Goal: Task Accomplishment & Management: Manage account settings

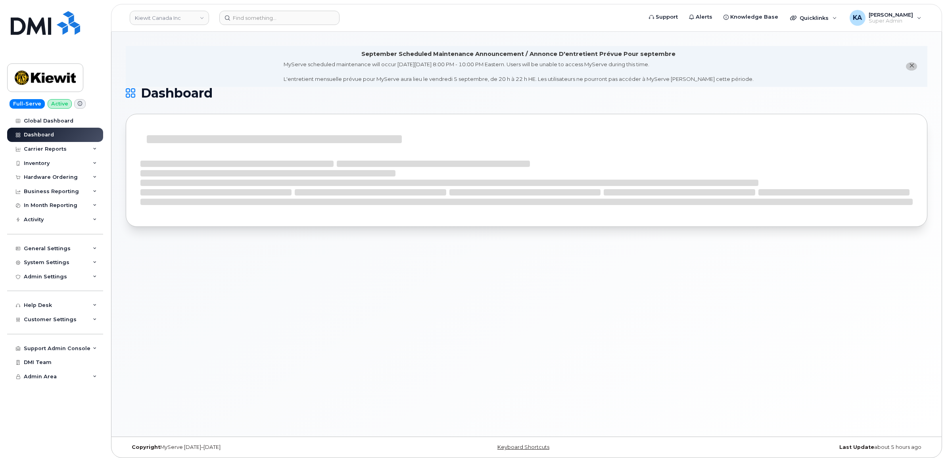
click at [912, 64] on icon "close notification" at bounding box center [912, 65] width 5 height 5
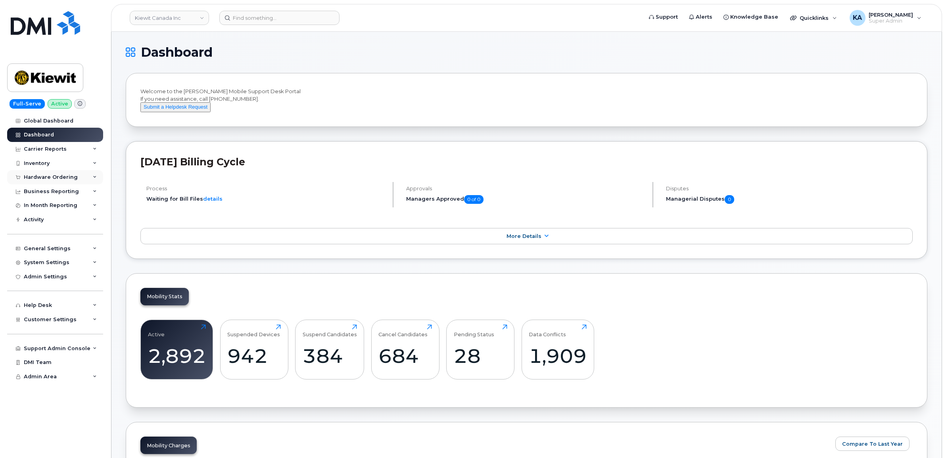
click at [40, 175] on div "Hardware Ordering" at bounding box center [51, 177] width 54 height 6
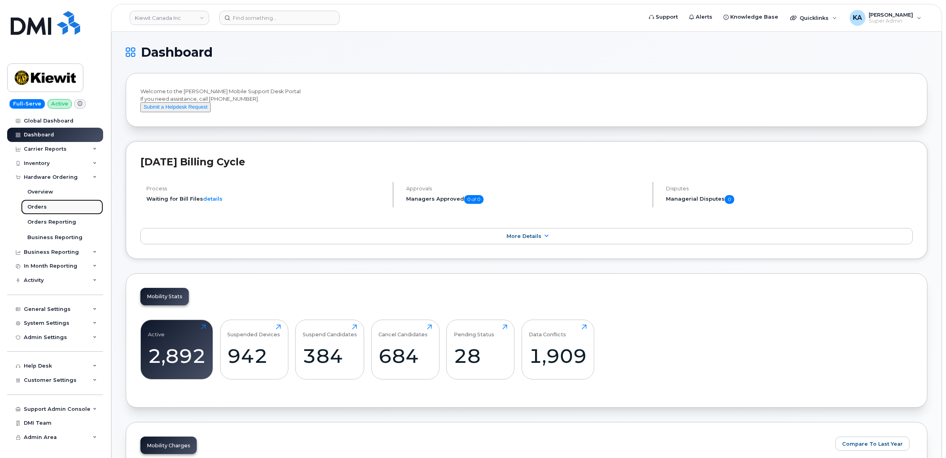
click at [31, 209] on div "Orders" at bounding box center [36, 207] width 19 height 7
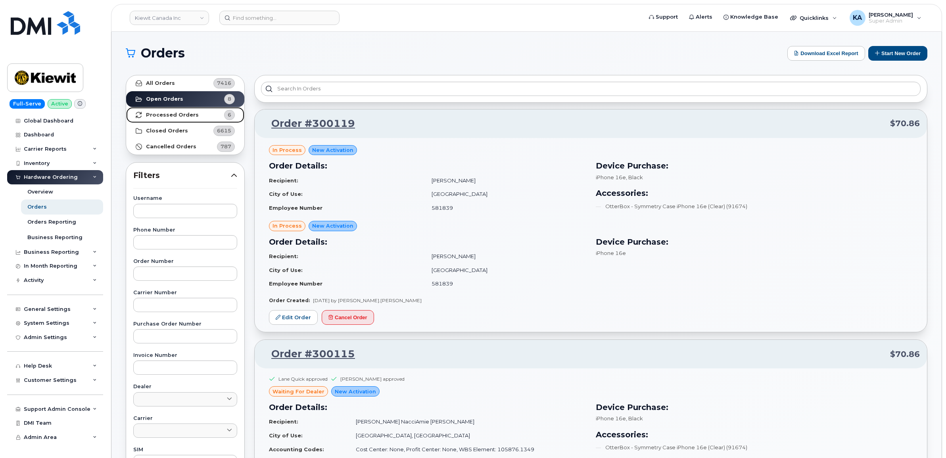
click at [171, 113] on strong "Processed Orders" at bounding box center [172, 115] width 53 height 6
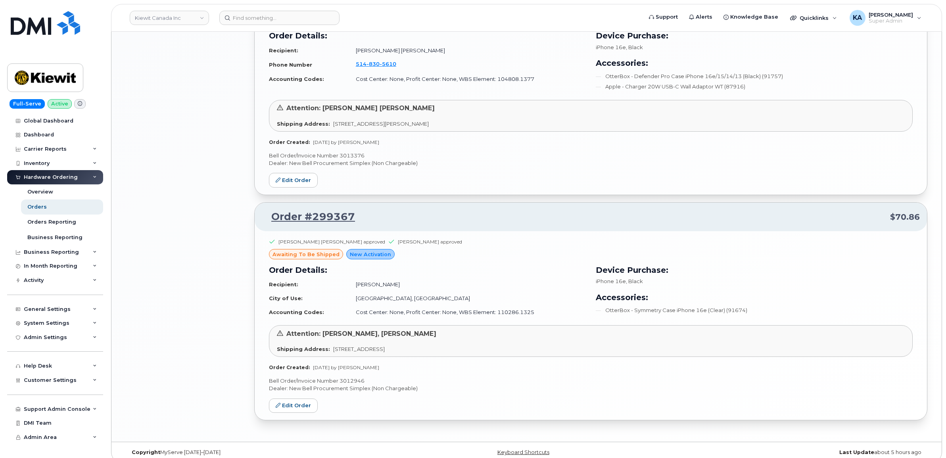
scroll to position [1022, 0]
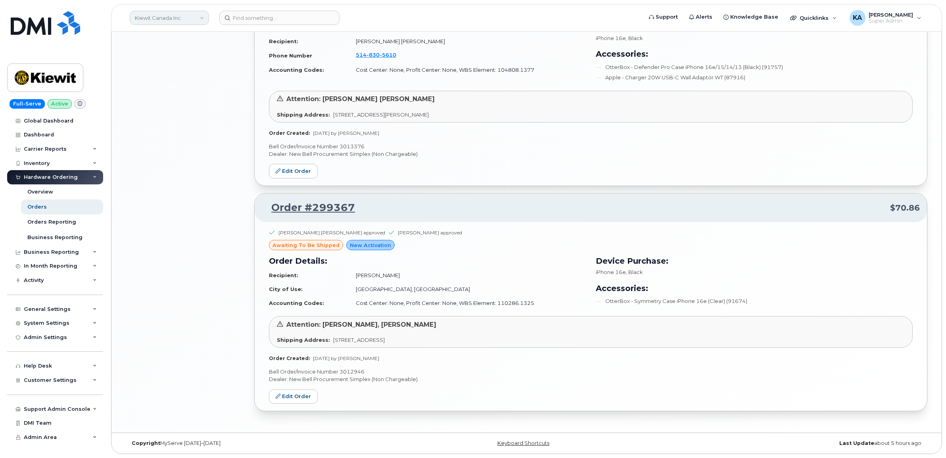
click at [181, 19] on link "Kiewit Canada Inc" at bounding box center [169, 18] width 79 height 14
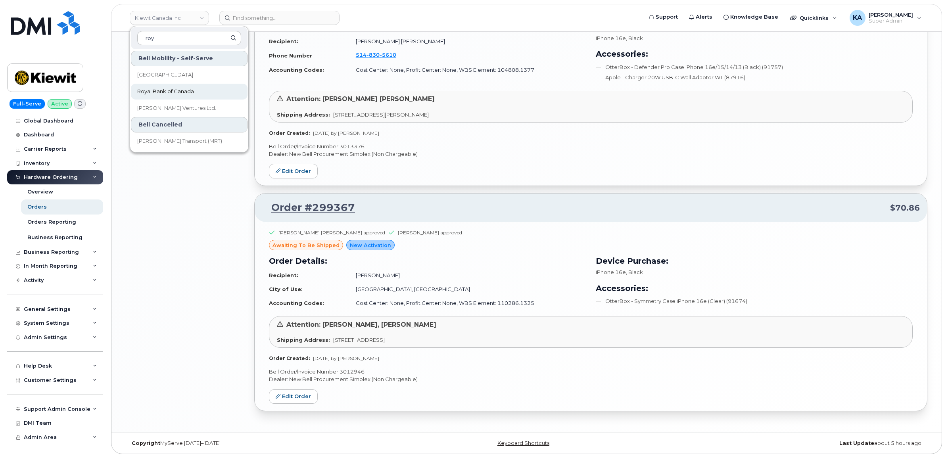
type input "roy"
click at [186, 88] on span "Royal Bank of Canada" at bounding box center [165, 92] width 57 height 8
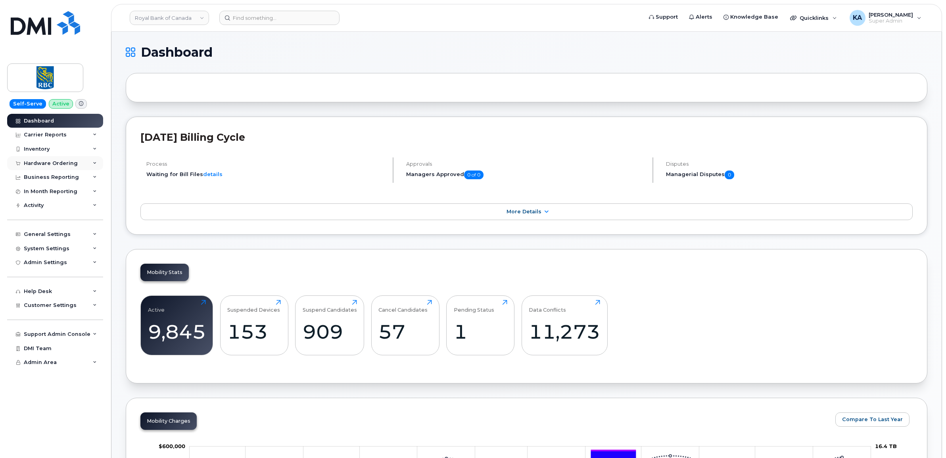
click at [52, 164] on div "Hardware Ordering" at bounding box center [51, 163] width 54 height 6
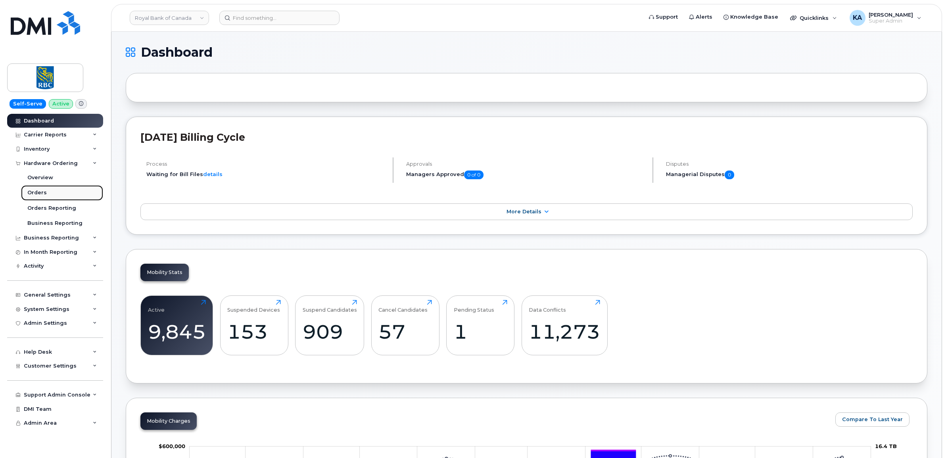
click at [40, 193] on div "Orders" at bounding box center [36, 192] width 19 height 7
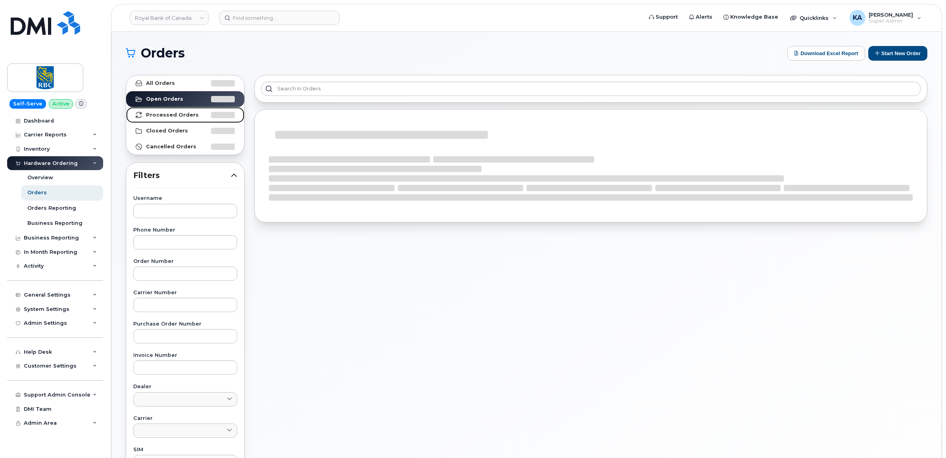
click at [162, 112] on strong "Processed Orders" at bounding box center [172, 115] width 53 height 6
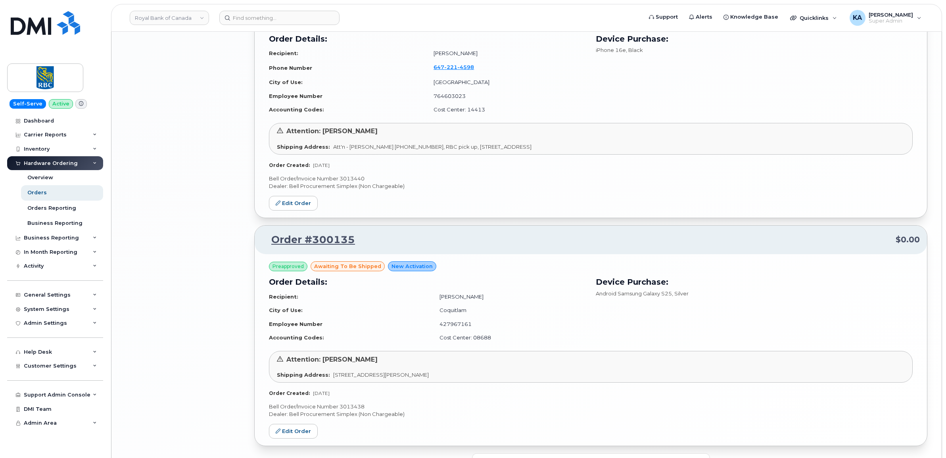
scroll to position [1587, 0]
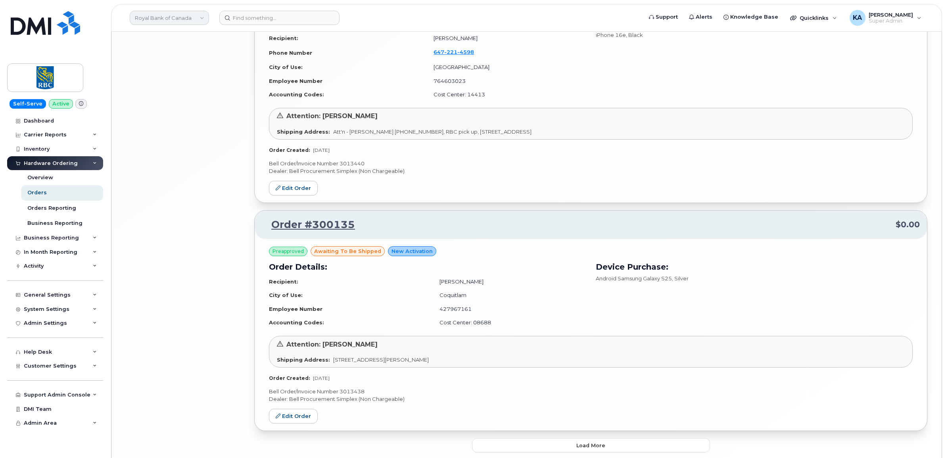
click at [185, 20] on link "Royal Bank of Canada" at bounding box center [169, 18] width 79 height 14
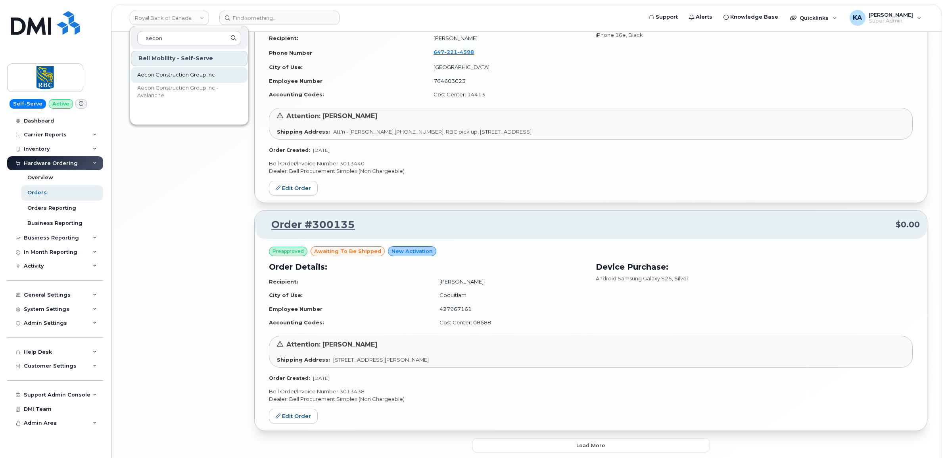
type input "aecon"
click at [171, 77] on span "Aecon Construction Group Inc" at bounding box center [176, 75] width 78 height 8
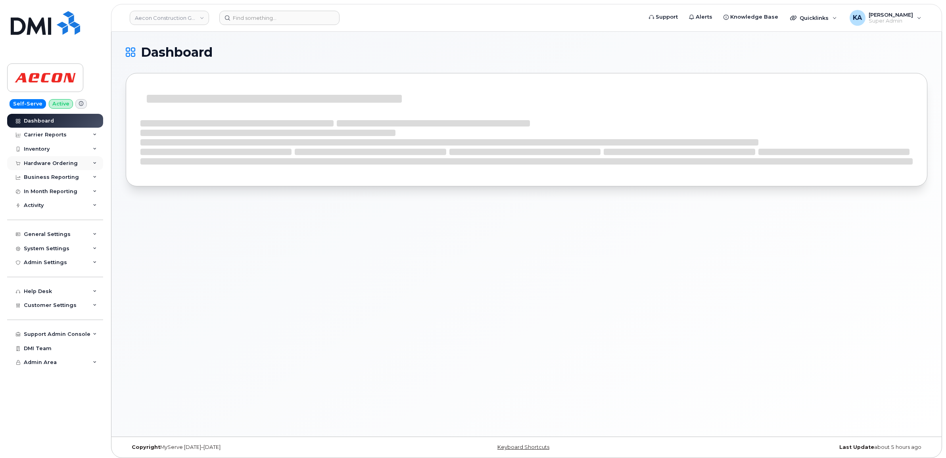
click at [61, 163] on div "Hardware Ordering" at bounding box center [51, 163] width 54 height 6
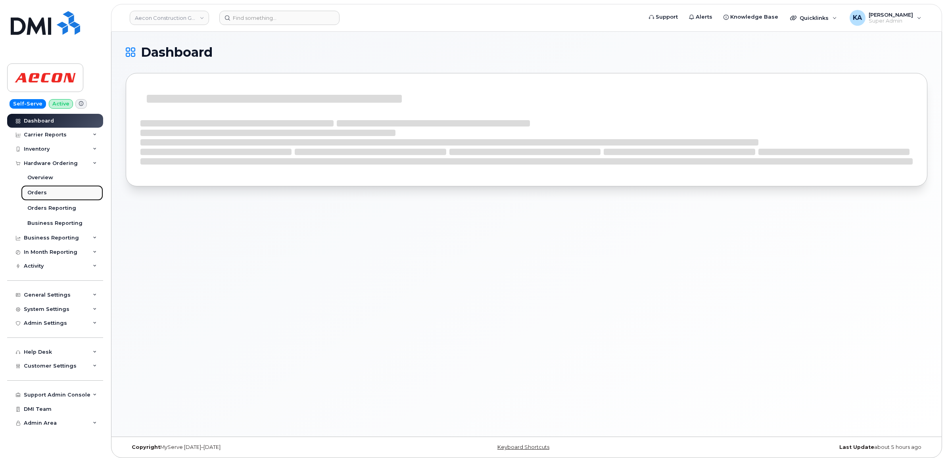
click at [36, 192] on div "Orders" at bounding box center [36, 192] width 19 height 7
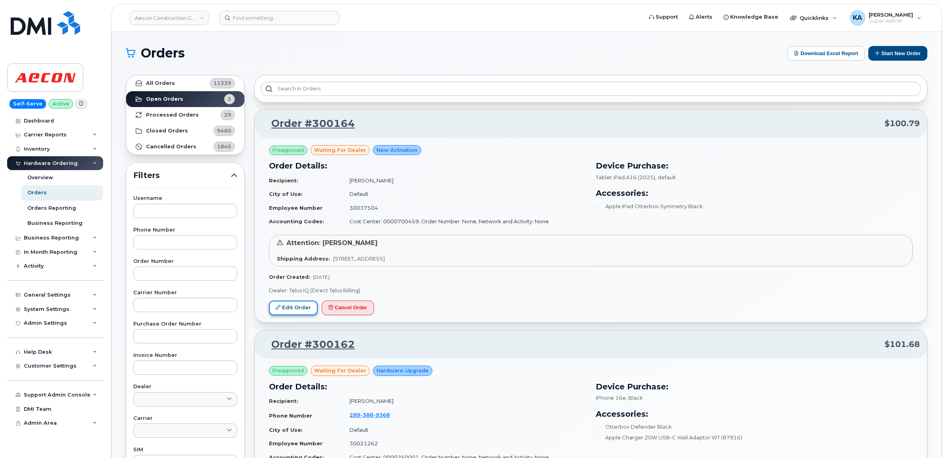
click at [294, 304] on link "Edit Order" at bounding box center [293, 308] width 49 height 15
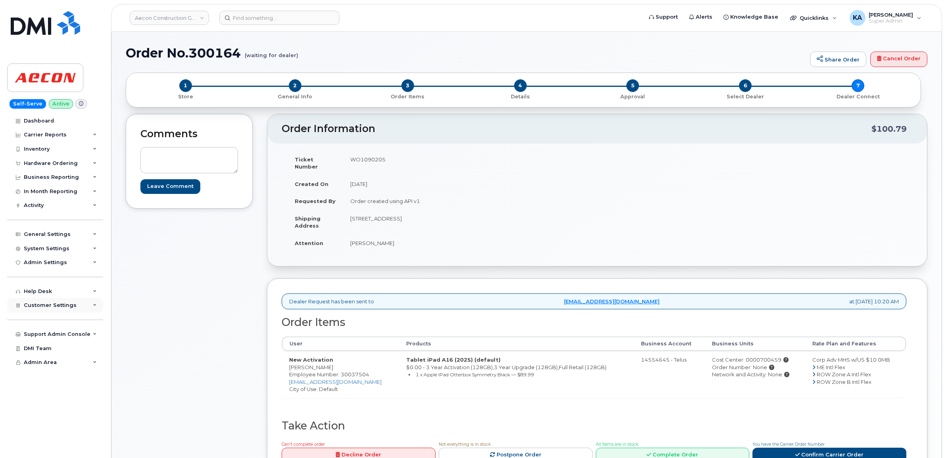
click at [40, 308] on span "Customer Settings" at bounding box center [50, 305] width 53 height 6
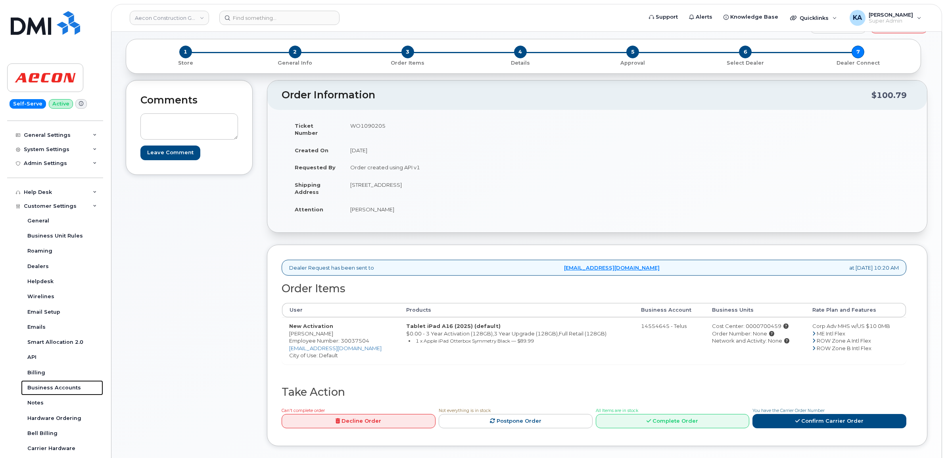
scroll to position [50, 0]
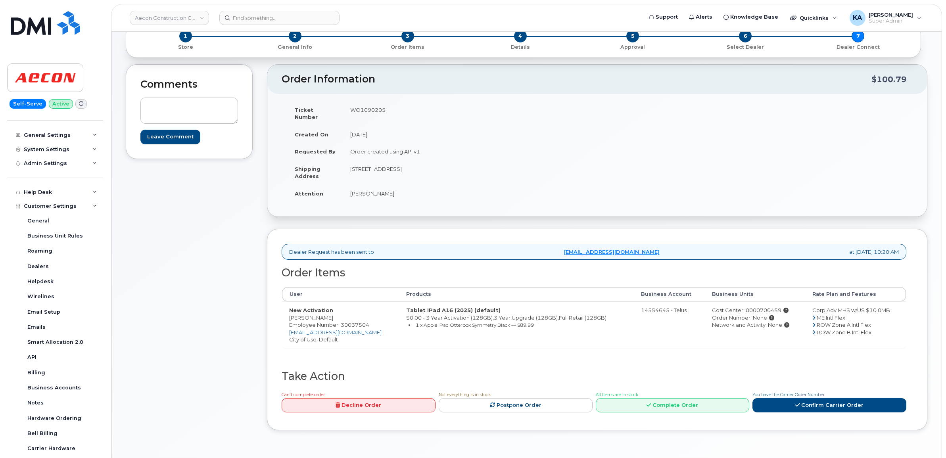
click at [620, 334] on td "Tablet iPad A16 (2025) (default) $0.00 - 3 Year Activation (128GB),3 Year Upgra…" at bounding box center [516, 325] width 235 height 47
drag, startPoint x: 286, startPoint y: 309, endPoint x: 333, endPoint y: 314, distance: 47.5
click at [334, 314] on td "New Activation Kerri Bergthorson Employee Number: 30037504 kbergthorson@aecon.c…" at bounding box center [340, 325] width 117 height 47
copy td "Kerri Bergthorson"
click at [362, 110] on td "WO1090205" at bounding box center [467, 113] width 248 height 25
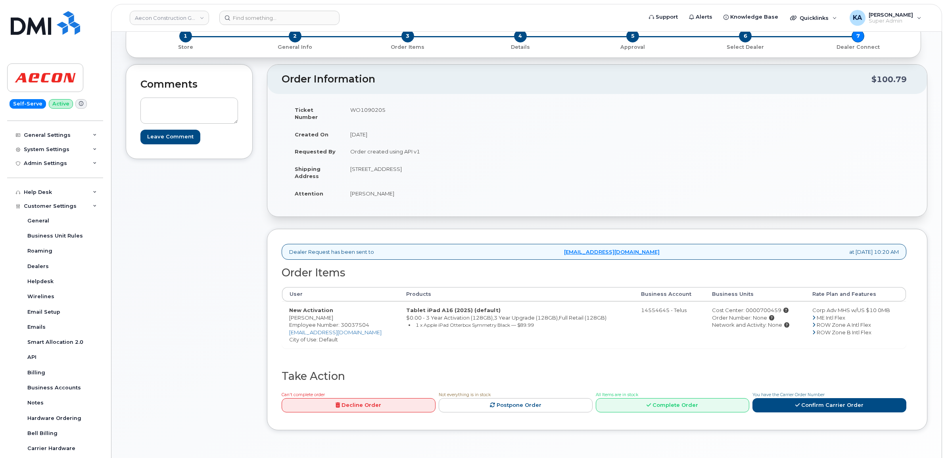
click at [362, 110] on td "WO1090205" at bounding box center [467, 113] width 248 height 25
copy td "WO1090205"
drag, startPoint x: 289, startPoint y: 311, endPoint x: 340, endPoint y: 313, distance: 51.2
click at [340, 313] on td "New Activation Kerri Bergthorson Employee Number: 30037504 kbergthorson@aecon.c…" at bounding box center [340, 325] width 117 height 47
drag, startPoint x: 340, startPoint y: 313, endPoint x: 324, endPoint y: 313, distance: 15.5
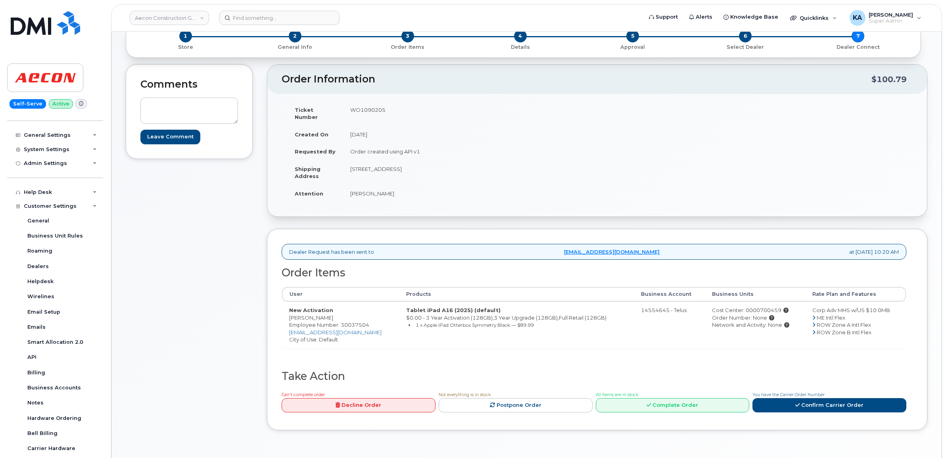
copy td "Kerri Bergthorson"
drag, startPoint x: 350, startPoint y: 160, endPoint x: 412, endPoint y: 162, distance: 61.6
click at [412, 162] on td "159 Fernwood Avenue Winnipeg MB R2M 1C2" at bounding box center [467, 172] width 248 height 25
drag, startPoint x: 411, startPoint y: 163, endPoint x: 405, endPoint y: 163, distance: 6.3
copy td "159 Fernwood Avenue"
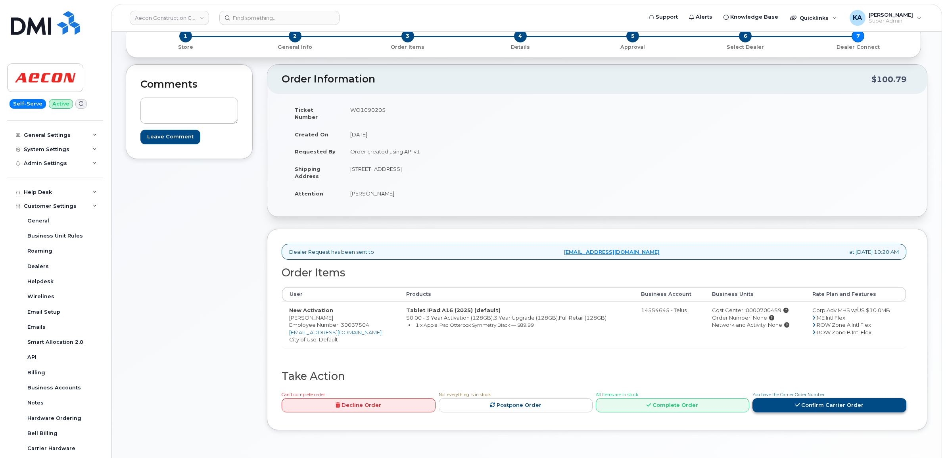
click at [774, 401] on link "Confirm Carrier Order" at bounding box center [830, 405] width 154 height 15
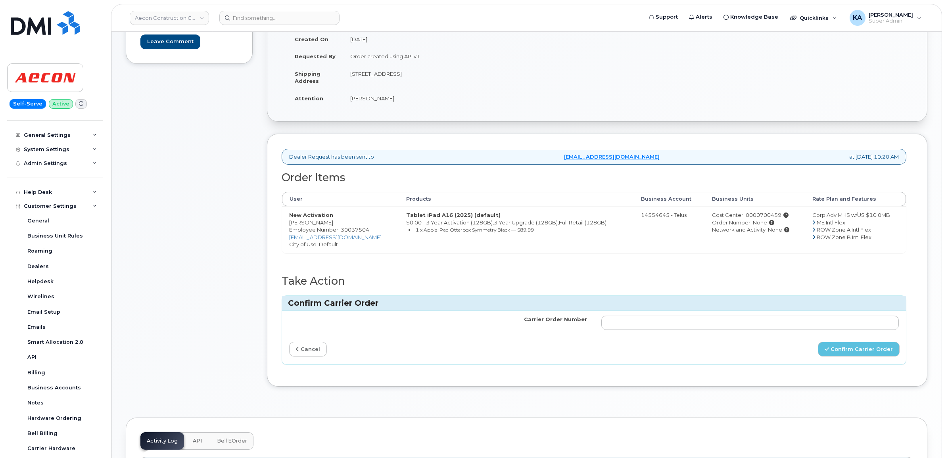
scroll to position [149, 0]
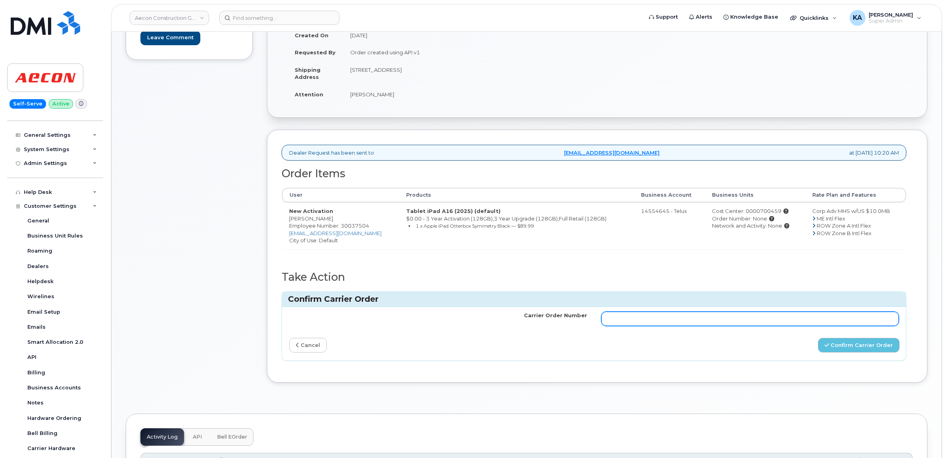
click at [668, 314] on input "Carrier Order Number" at bounding box center [751, 319] width 298 height 14
paste input "TL60025810"
type input "TL60025810"
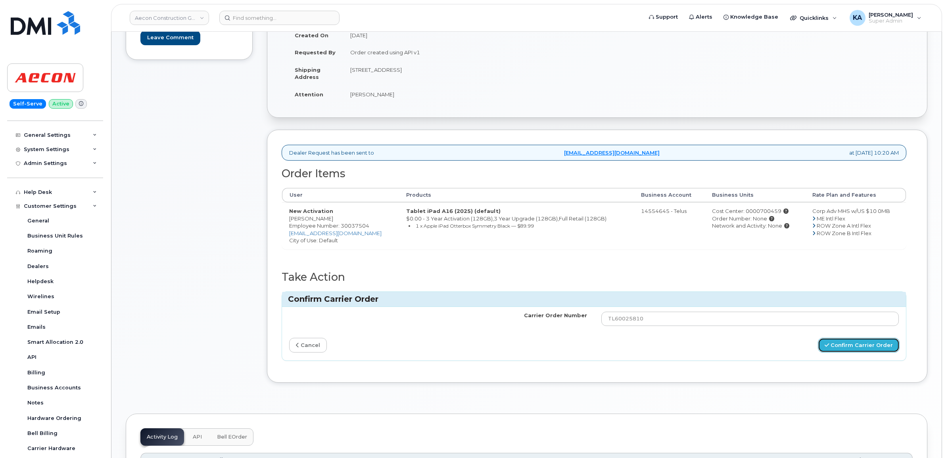
click at [856, 341] on button "Confirm Carrier Order" at bounding box center [859, 345] width 82 height 15
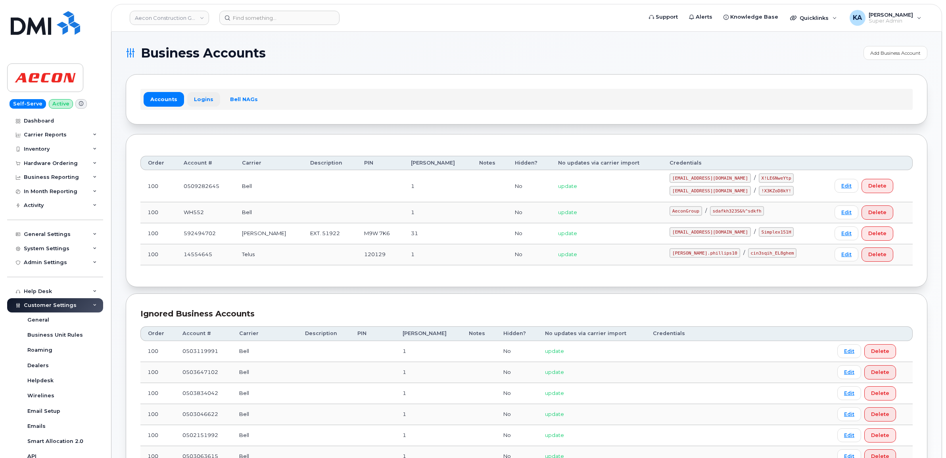
click at [199, 100] on link "Logins" at bounding box center [203, 99] width 33 height 14
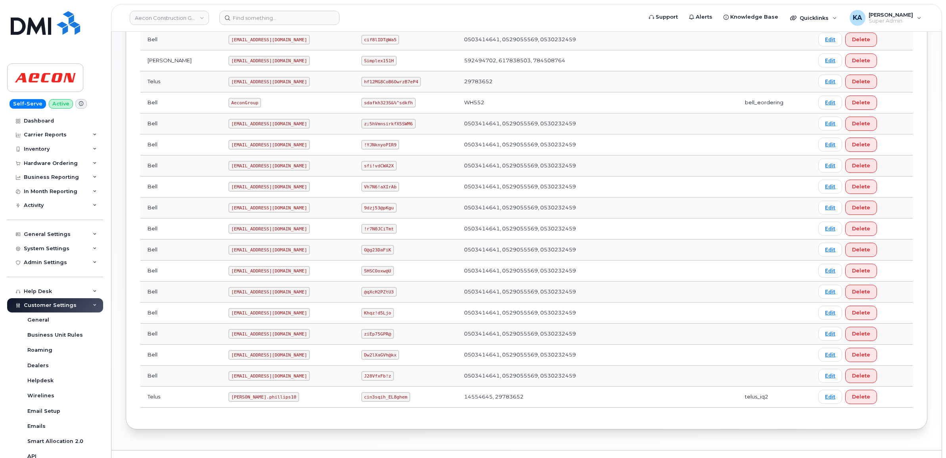
scroll to position [279, 0]
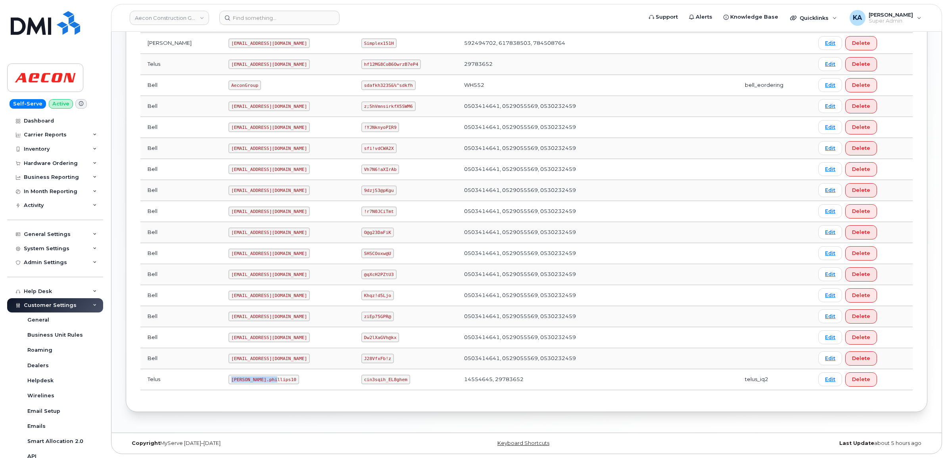
drag, startPoint x: 197, startPoint y: 380, endPoint x: 239, endPoint y: 383, distance: 41.8
click at [239, 384] on td "Taylor.phillips10" at bounding box center [287, 379] width 133 height 21
drag, startPoint x: 239, startPoint y: 383, endPoint x: 225, endPoint y: 380, distance: 14.2
copy code "Taylor.phillips10"
drag, startPoint x: 350, startPoint y: 379, endPoint x: 394, endPoint y: 382, distance: 43.3
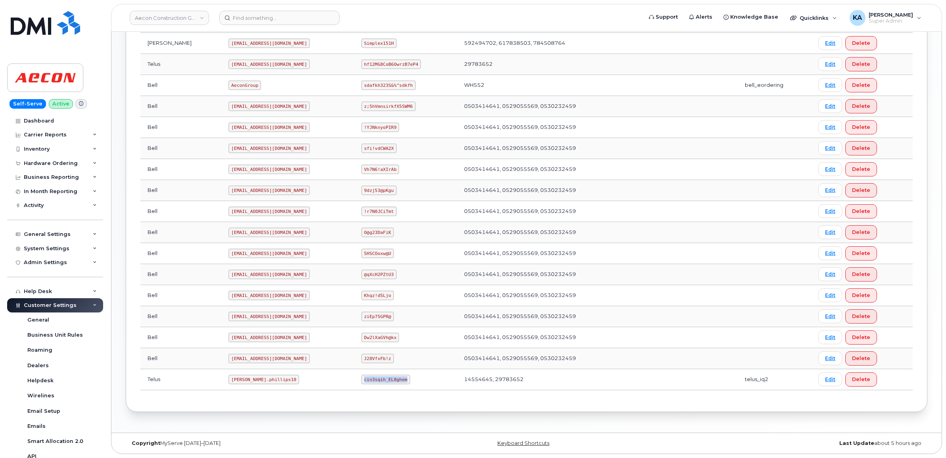
click at [394, 382] on td "cin3sqih_EL8ghem" at bounding box center [405, 379] width 103 height 21
drag, startPoint x: 394, startPoint y: 382, endPoint x: 383, endPoint y: 380, distance: 10.8
copy code "cin3sqih_EL8ghem"
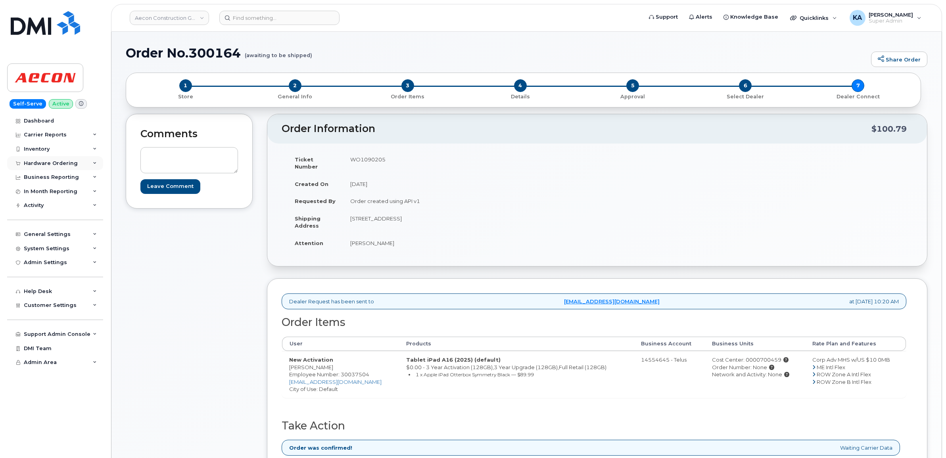
click at [60, 163] on div "Hardware Ordering" at bounding box center [51, 163] width 54 height 6
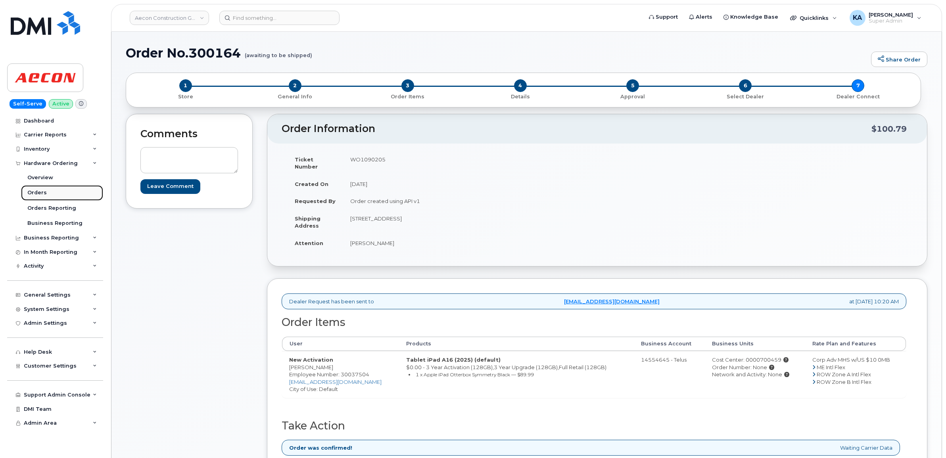
click at [37, 191] on div "Orders" at bounding box center [36, 192] width 19 height 7
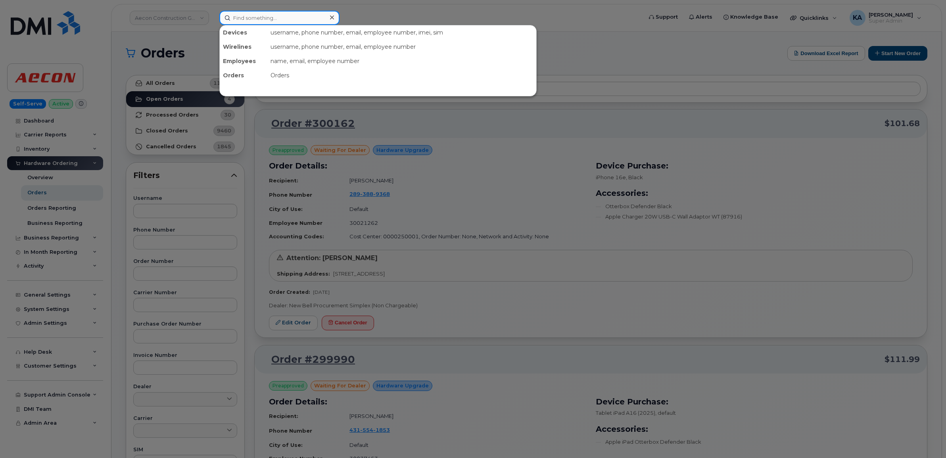
paste input "5066279528"
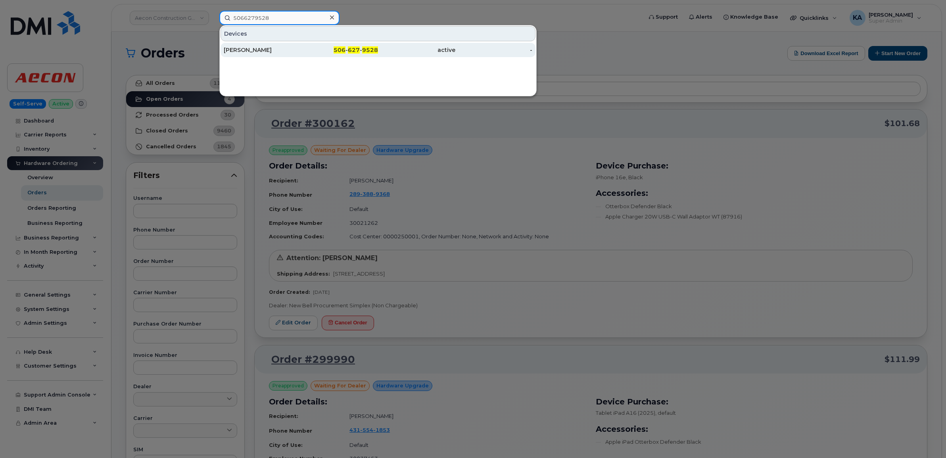
type input "5066279528"
click at [252, 50] on div "Andre Godin" at bounding box center [262, 50] width 77 height 8
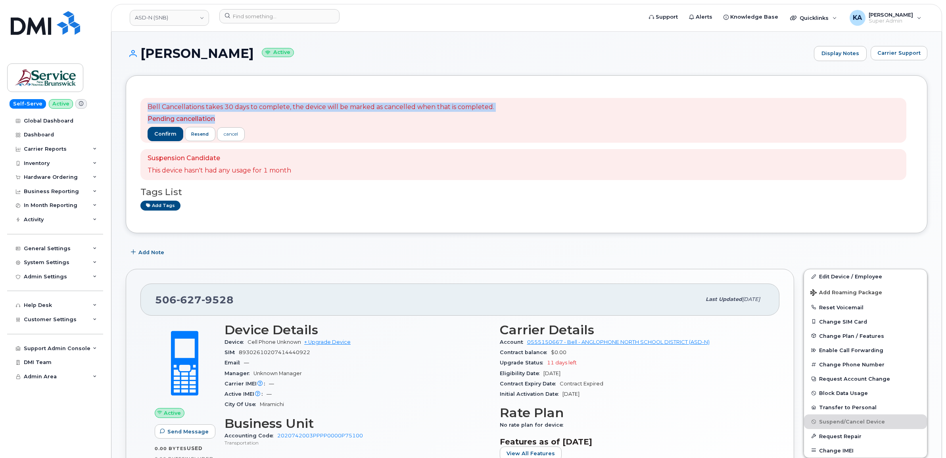
drag, startPoint x: 146, startPoint y: 104, endPoint x: 245, endPoint y: 118, distance: 99.7
click at [244, 118] on div "Bell Cancellations takes 30 days to complete, the device will be marked as canc…" at bounding box center [523, 120] width 766 height 45
drag, startPoint x: 245, startPoint y: 118, endPoint x: 248, endPoint y: 106, distance: 12.1
copy span "Bell Cancellations takes 30 days to complete, the device will be marked as canc…"
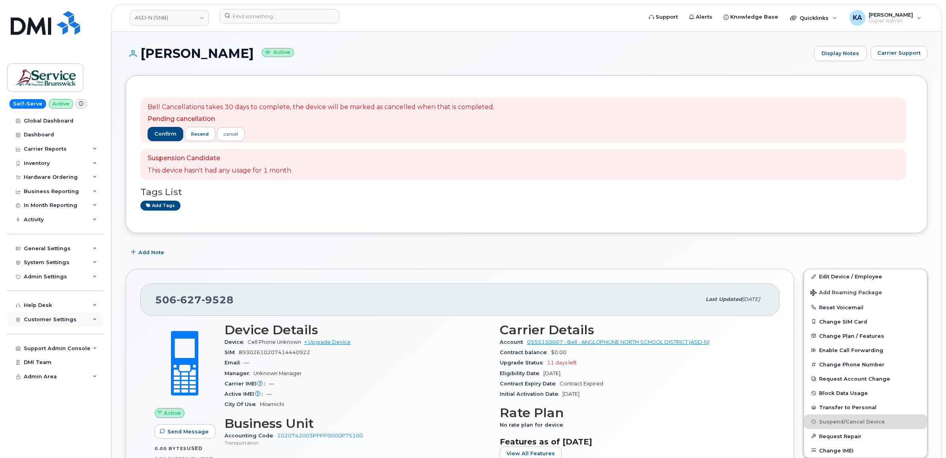
click at [37, 321] on span "Customer Settings" at bounding box center [50, 320] width 53 height 6
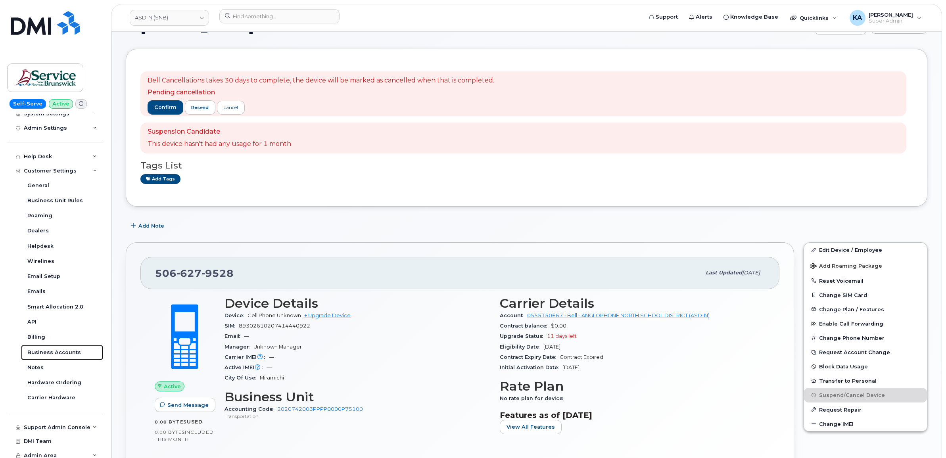
scroll to position [50, 0]
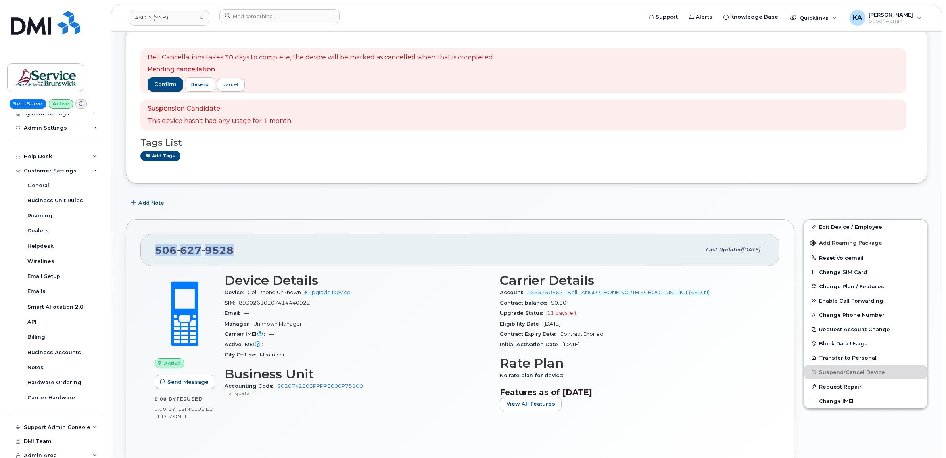
drag, startPoint x: 235, startPoint y: 250, endPoint x: 155, endPoint y: 254, distance: 79.9
click at [155, 254] on div "506 627 9528" at bounding box center [428, 250] width 546 height 17
drag, startPoint x: 156, startPoint y: 254, endPoint x: 163, endPoint y: 249, distance: 9.1
copy span "506 627 9528"
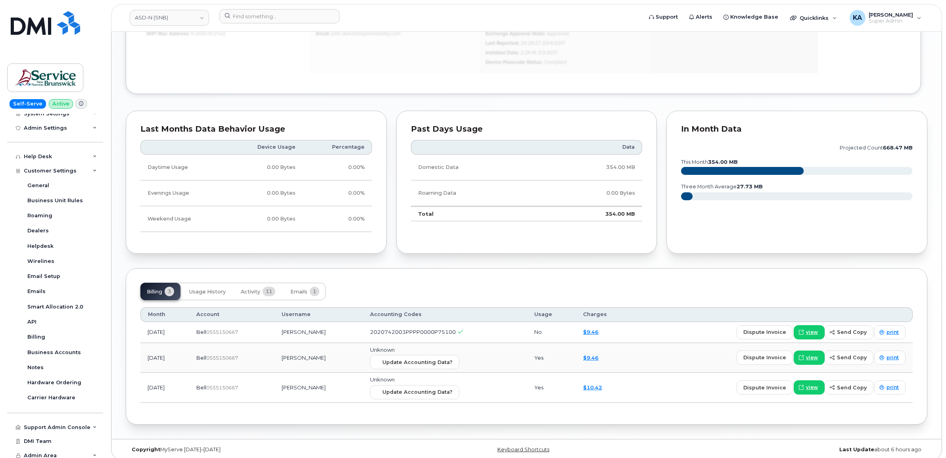
scroll to position [637, 0]
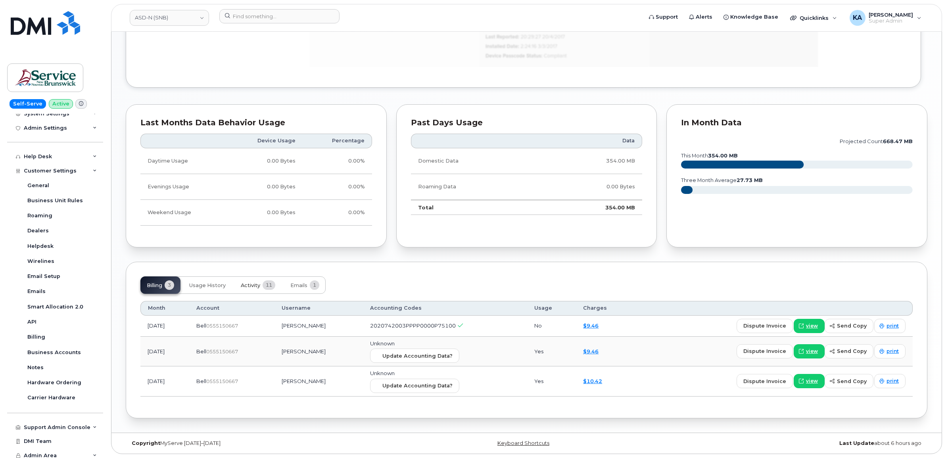
click at [248, 286] on span "Activity" at bounding box center [250, 286] width 19 height 6
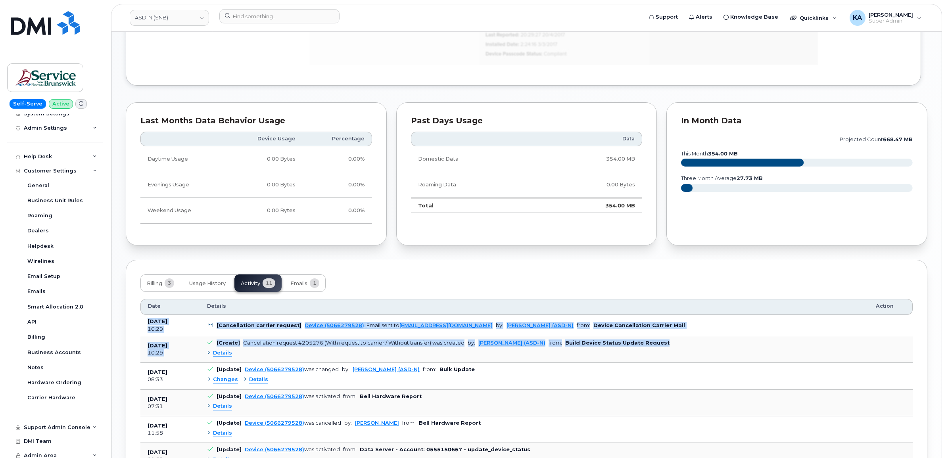
drag, startPoint x: 146, startPoint y: 323, endPoint x: 667, endPoint y: 344, distance: 521.5
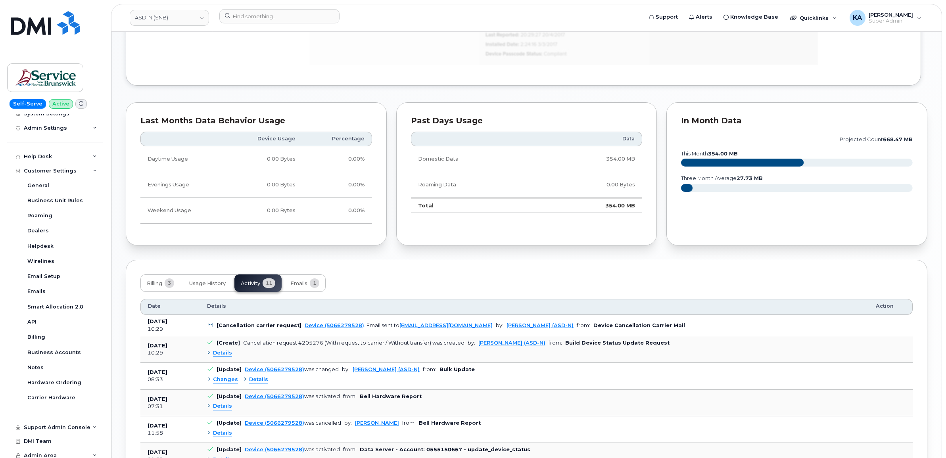
click at [221, 355] on span "Details" at bounding box center [222, 354] width 19 height 8
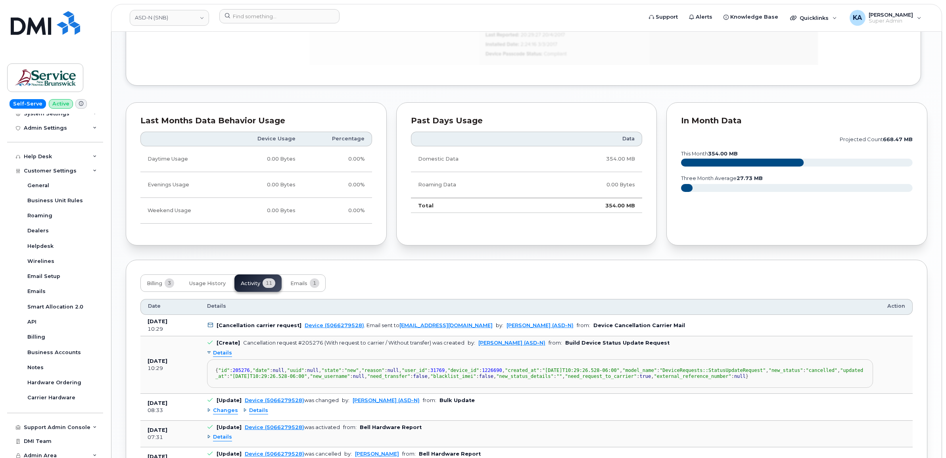
click at [223, 354] on span "Details" at bounding box center [222, 354] width 19 height 8
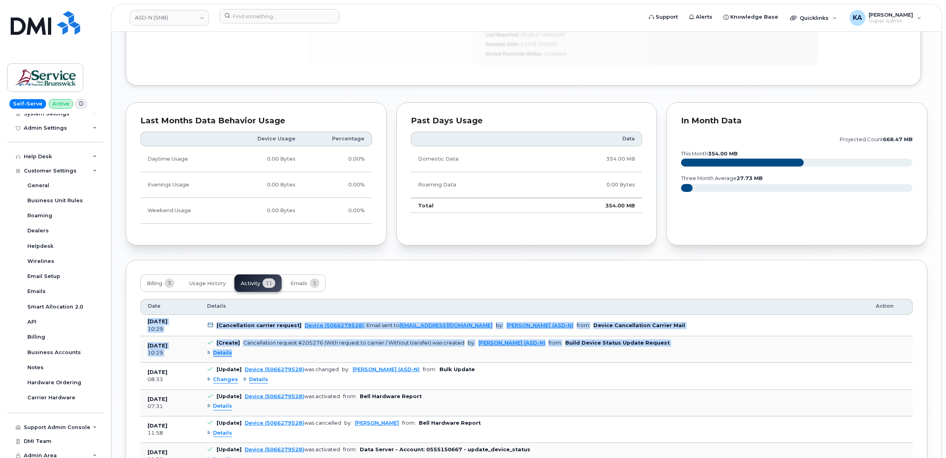
drag, startPoint x: 145, startPoint y: 322, endPoint x: 654, endPoint y: 354, distance: 509.8
drag, startPoint x: 653, startPoint y: 354, endPoint x: 631, endPoint y: 344, distance: 24.0
copy tbody "Sep 08, 2025 10:29 [Cancellation carrier request] Device (5066279528) . Email s…"
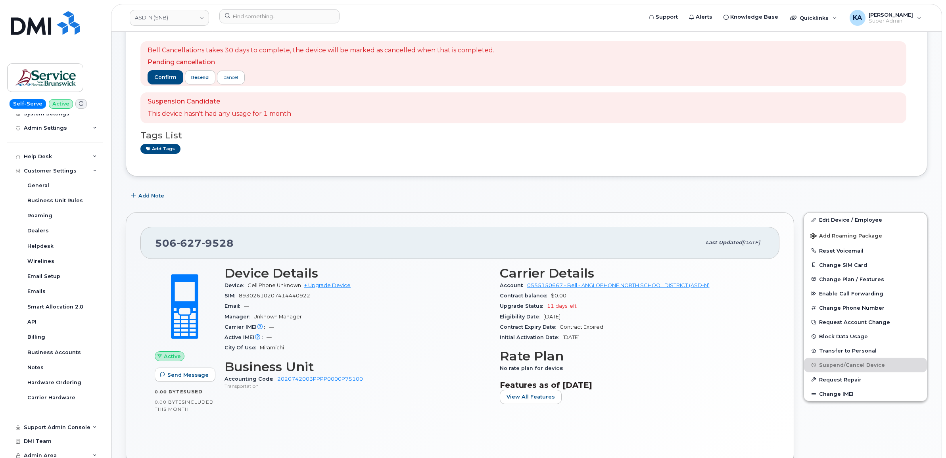
scroll to position [42, 0]
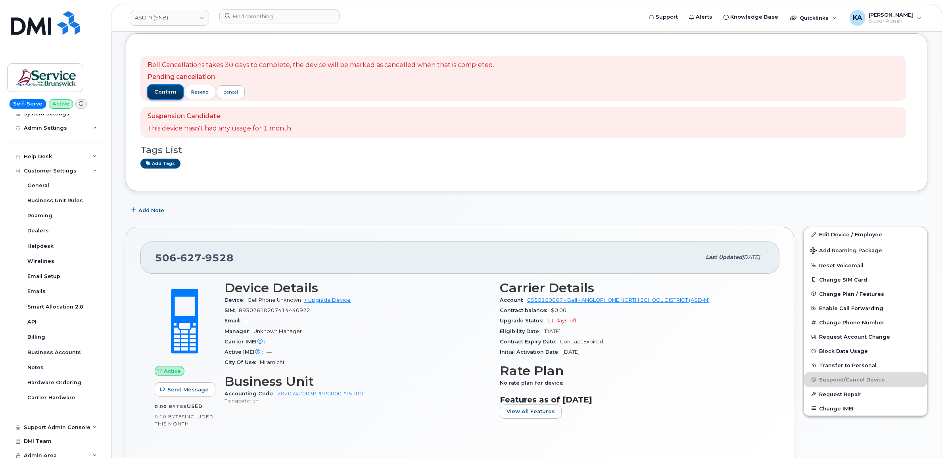
click at [164, 90] on span "confirm" at bounding box center [165, 91] width 22 height 7
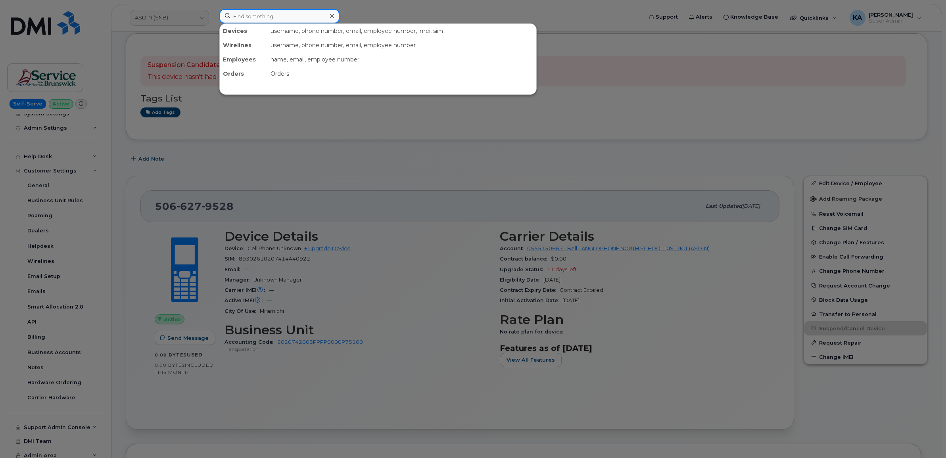
click at [240, 19] on input at bounding box center [279, 16] width 120 height 14
paste input "5062591891"
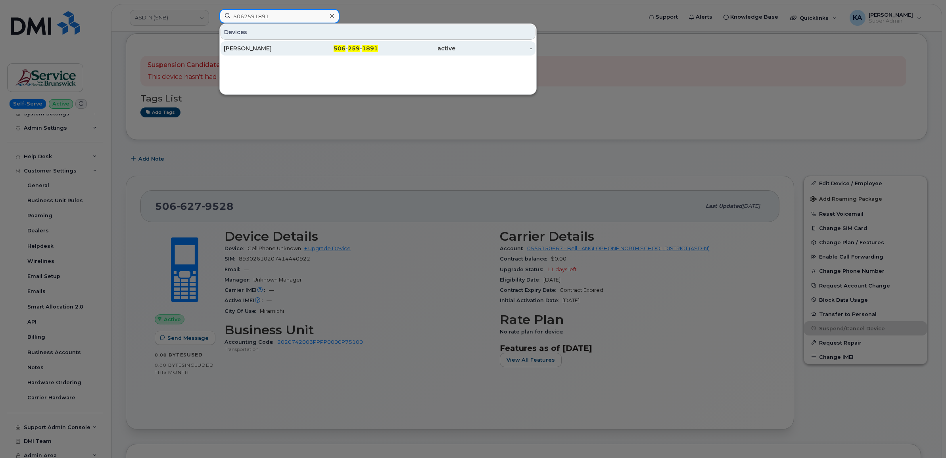
type input "5062591891"
click at [266, 48] on div "Scarlett Mcallister" at bounding box center [262, 48] width 77 height 8
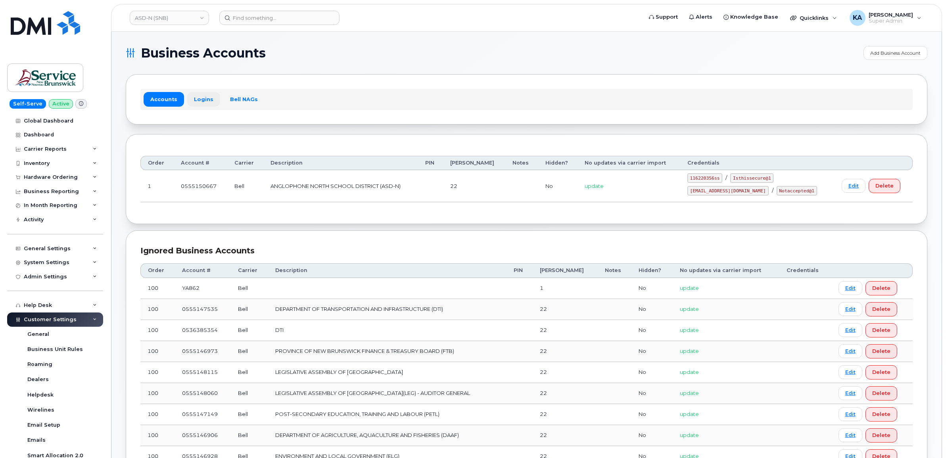
click at [201, 96] on link "Logins" at bounding box center [203, 99] width 33 height 14
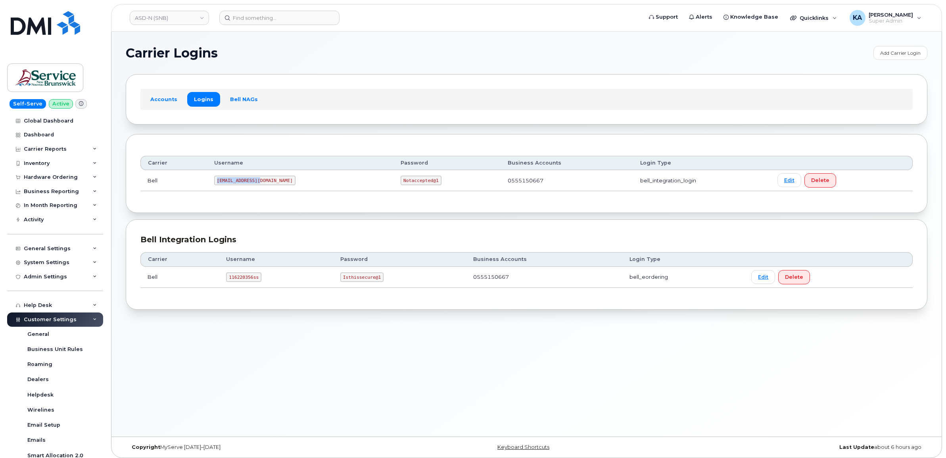
drag, startPoint x: 221, startPoint y: 181, endPoint x: 264, endPoint y: 185, distance: 43.0
click at [264, 185] on code "ms-snb@dminc.com" at bounding box center [254, 181] width 81 height 10
drag, startPoint x: 264, startPoint y: 185, endPoint x: 251, endPoint y: 179, distance: 14.2
copy code "ms-snb@dminc.com"
drag, startPoint x: 353, startPoint y: 179, endPoint x: 389, endPoint y: 182, distance: 36.2
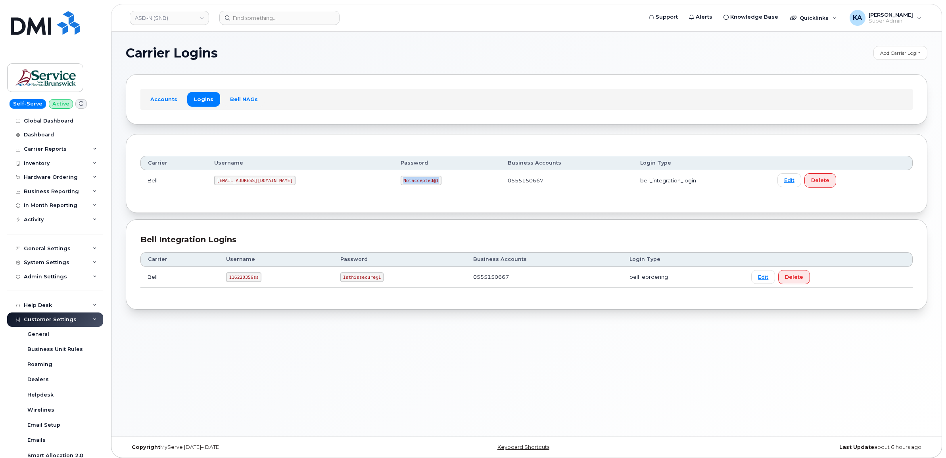
click at [394, 183] on td "Notaccepted@1" at bounding box center [447, 180] width 107 height 21
drag, startPoint x: 389, startPoint y: 182, endPoint x: 378, endPoint y: 180, distance: 11.3
copy code "Notaccepted@1"
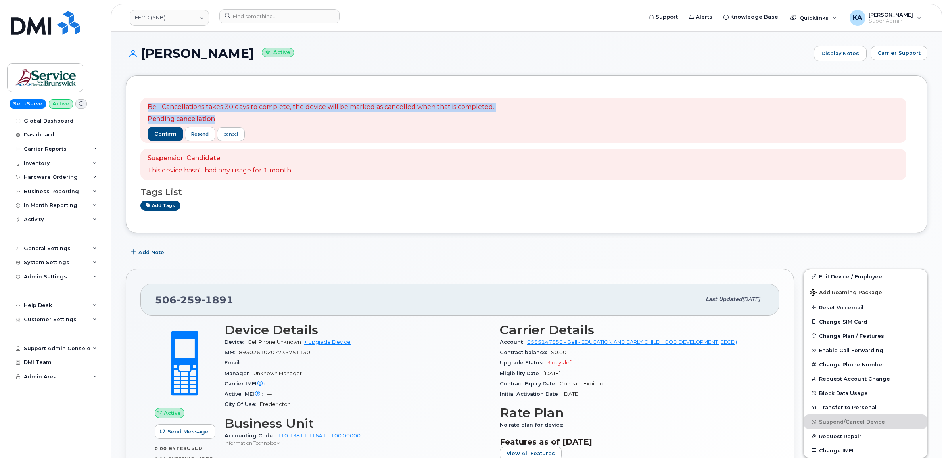
drag, startPoint x: 142, startPoint y: 107, endPoint x: 222, endPoint y: 117, distance: 80.8
click at [223, 119] on div "Bell Cancellations takes 30 days to complete, the device will be marked as canc…" at bounding box center [523, 120] width 766 height 45
drag, startPoint x: 222, startPoint y: 117, endPoint x: 218, endPoint y: 106, distance: 11.4
copy span "Bell Cancellations takes 30 days to complete, the device will be marked as canc…"
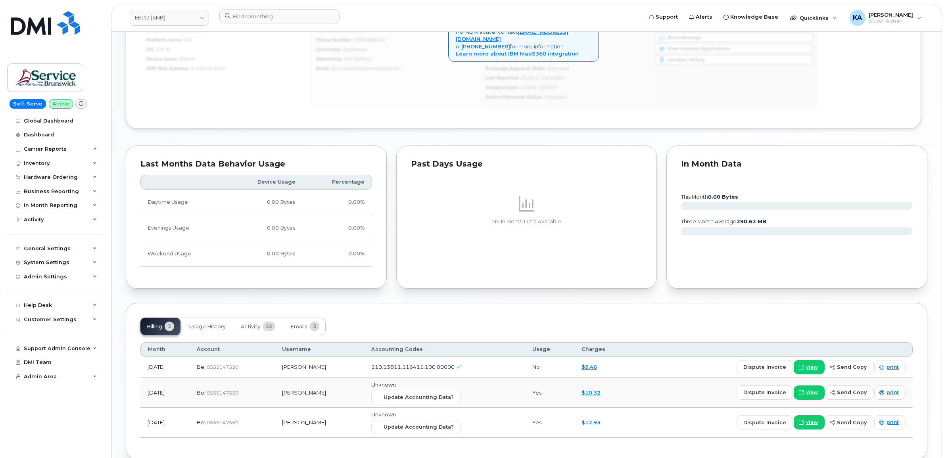
scroll to position [595, 0]
click at [252, 323] on span "Activity" at bounding box center [250, 326] width 19 height 6
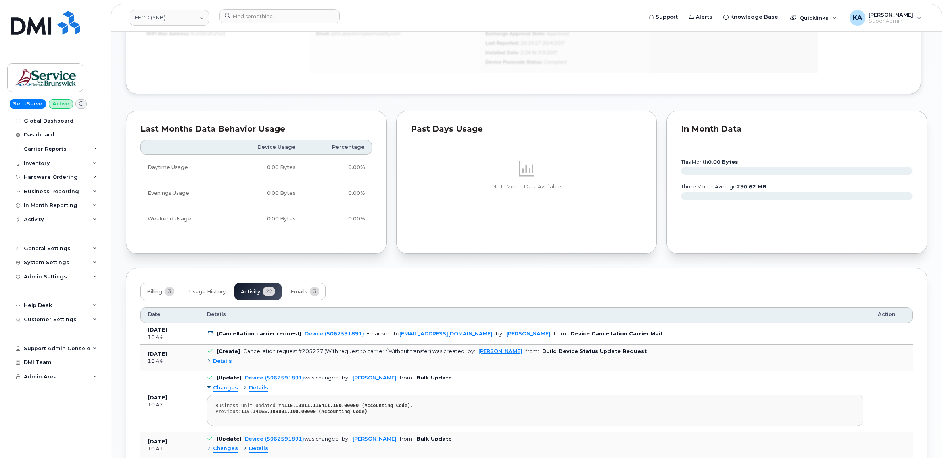
scroll to position [645, 0]
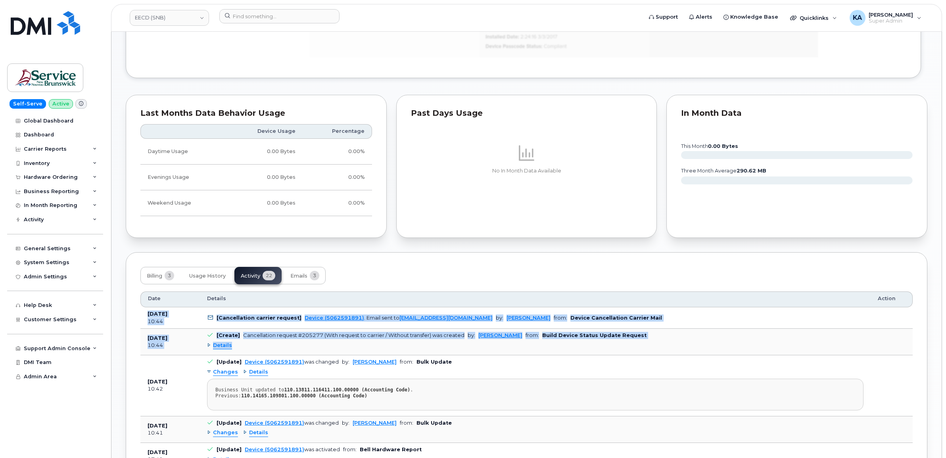
drag, startPoint x: 145, startPoint y: 316, endPoint x: 626, endPoint y: 342, distance: 481.7
drag, startPoint x: 626, startPoint y: 342, endPoint x: 581, endPoint y: 337, distance: 45.5
copy tbody "[DATE] 10:44 [Cancellation carrier request] Device (5062591891) . Email sent to…"
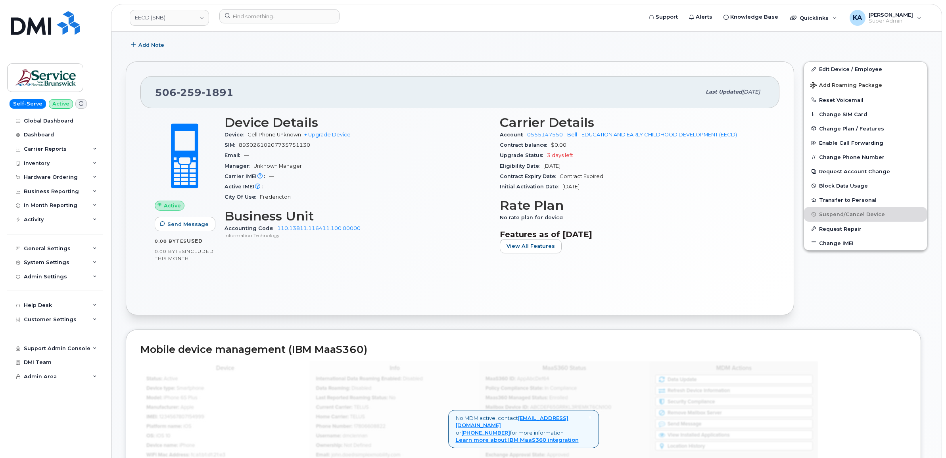
scroll to position [149, 0]
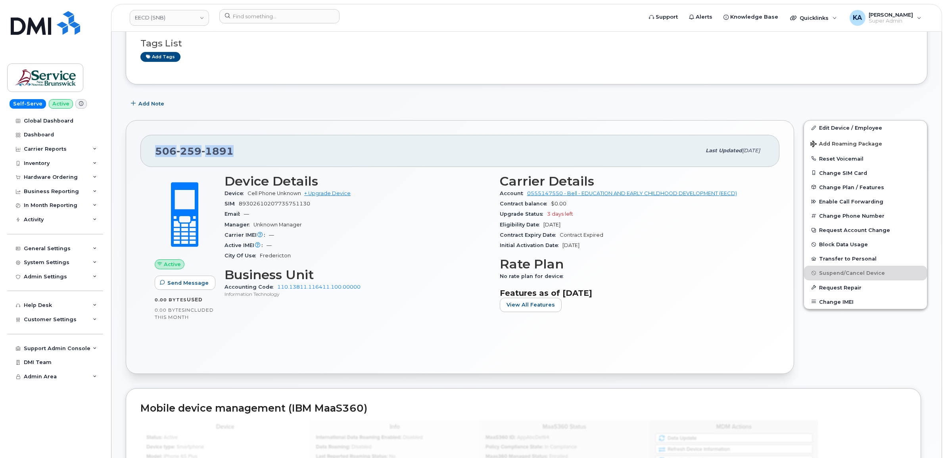
drag, startPoint x: 235, startPoint y: 152, endPoint x: 153, endPoint y: 153, distance: 81.8
click at [153, 153] on div "506 259 1891 Last updated Sep 08, 2025" at bounding box center [459, 151] width 639 height 32
copy span "506 259 1891"
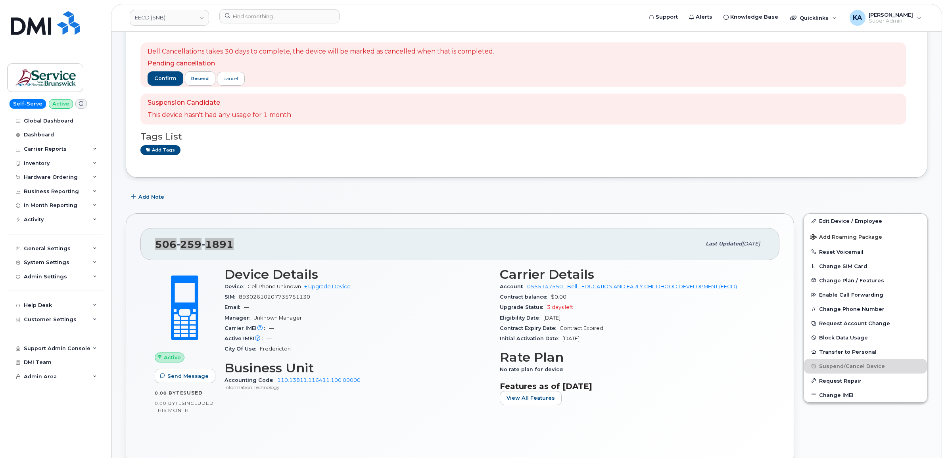
scroll to position [50, 0]
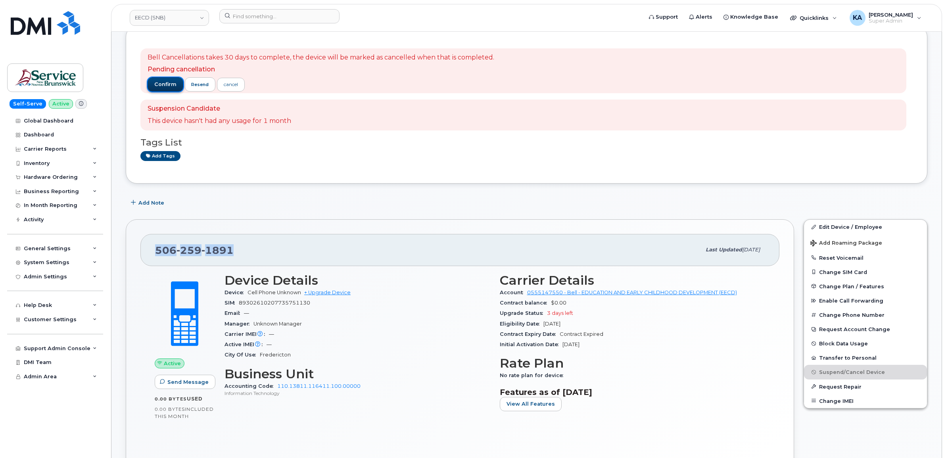
click at [157, 81] on span "confirm" at bounding box center [165, 84] width 22 height 7
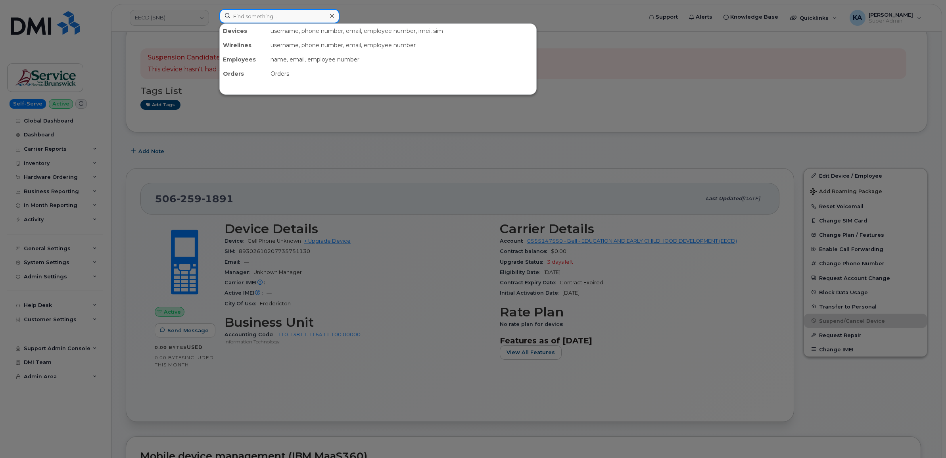
click at [239, 14] on input at bounding box center [279, 16] width 120 height 14
paste input "5063494372"
type input "5063494372"
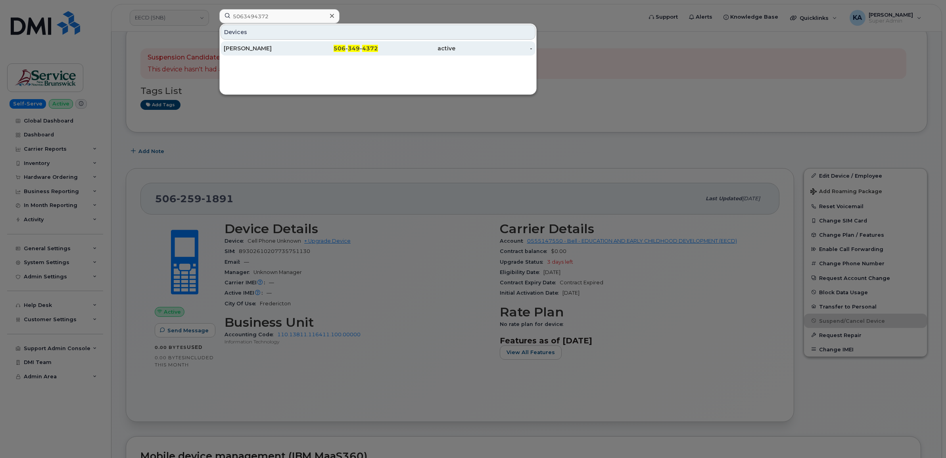
click at [248, 48] on div "[PERSON_NAME]" at bounding box center [262, 48] width 77 height 8
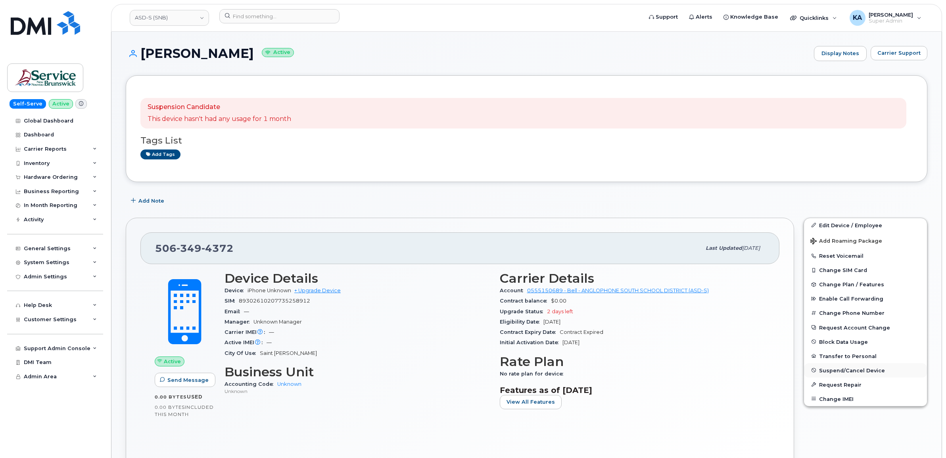
click at [834, 370] on span "Suspend/Cancel Device" at bounding box center [852, 370] width 66 height 6
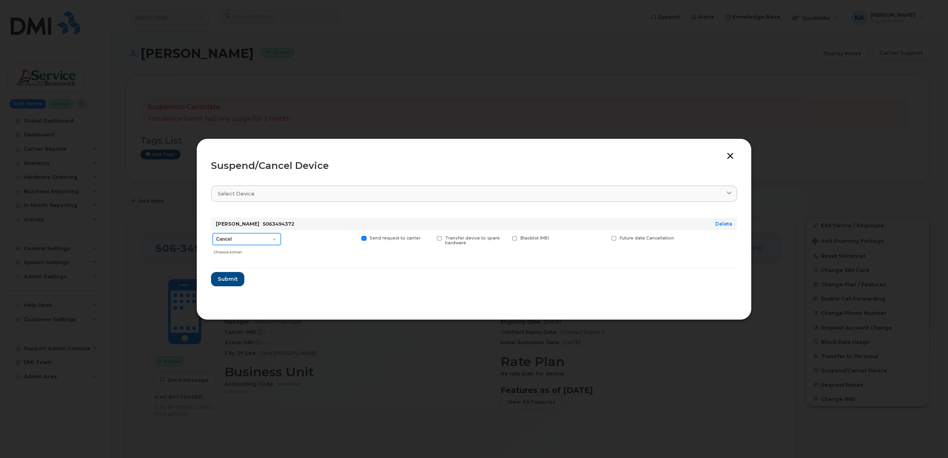
click at [276, 242] on select "Cancel Suspend - Extend Suspension Suspend - Reduced Rate Suspend - Full Rate S…" at bounding box center [247, 239] width 68 height 12
drag, startPoint x: 211, startPoint y: 221, endPoint x: 397, endPoint y: 249, distance: 187.8
click at [397, 249] on div "Allan Davis 5063494372 Delete Cancel Suspend - Extend Suspension Suspend - Redu…" at bounding box center [474, 238] width 526 height 41
drag, startPoint x: 397, startPoint y: 249, endPoint x: 393, endPoint y: 239, distance: 11.1
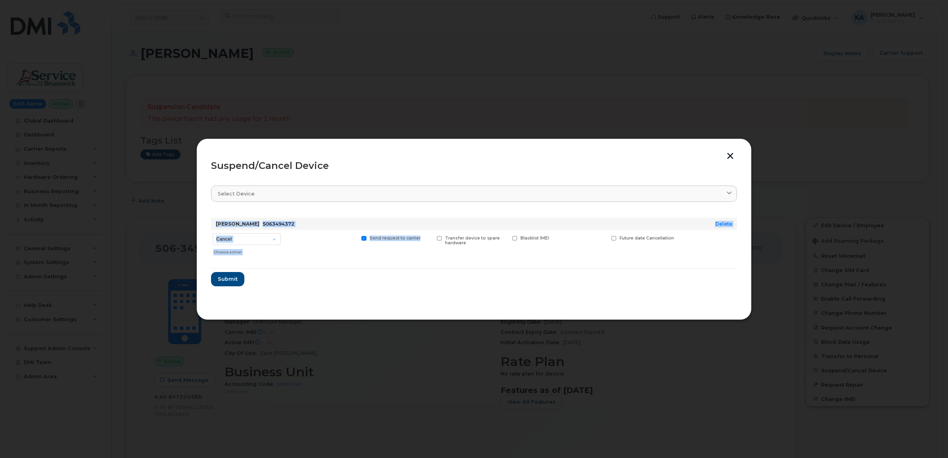
copy div "Allan Davis 5063494372 Delete Cancel Suspend - Extend Suspension Suspend - Redu…"
click at [221, 276] on span "Submit" at bounding box center [227, 279] width 20 height 8
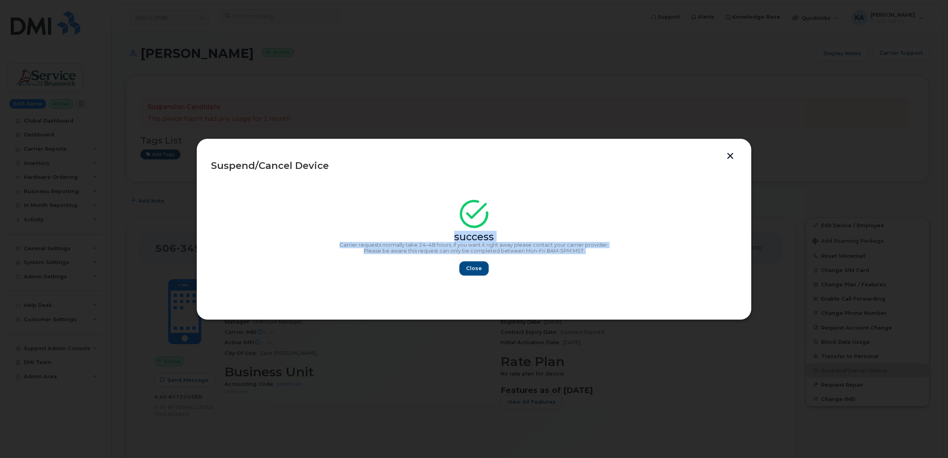
drag, startPoint x: 455, startPoint y: 237, endPoint x: 591, endPoint y: 256, distance: 137.8
click at [591, 256] on div "success Carrier requests normally take 24–48 hours, if you want it right away p…" at bounding box center [474, 240] width 526 height 71
drag, startPoint x: 590, startPoint y: 256, endPoint x: 577, endPoint y: 251, distance: 13.7
copy div "success Carrier requests normally take 24–48 hours, if you want it right away p…"
click at [471, 271] on span "Close" at bounding box center [474, 269] width 16 height 8
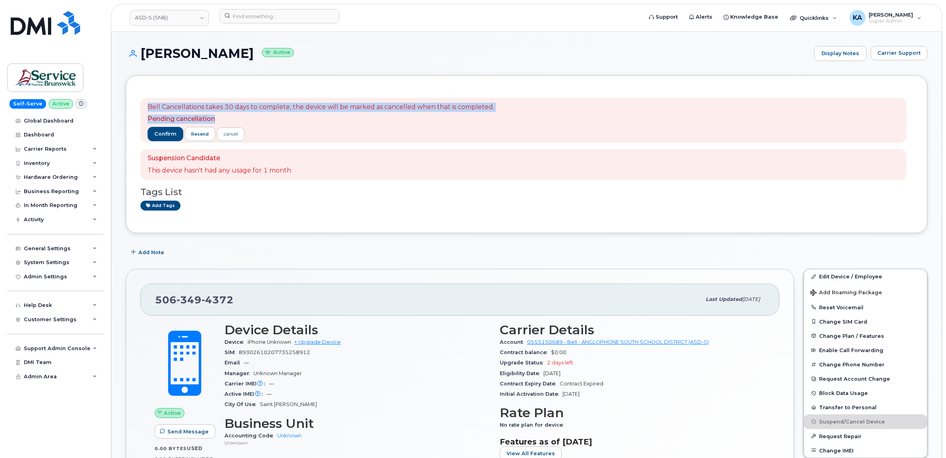
drag, startPoint x: 146, startPoint y: 104, endPoint x: 215, endPoint y: 115, distance: 69.5
click at [217, 116] on div "Bell Cancellations takes 30 days to complete, the device will be marked as canc…" at bounding box center [523, 120] width 766 height 45
drag, startPoint x: 215, startPoint y: 115, endPoint x: 193, endPoint y: 106, distance: 23.3
copy span "Bell Cancellations takes 30 days to complete, the device will be marked as canc…"
click at [158, 132] on span "confirm" at bounding box center [165, 134] width 22 height 7
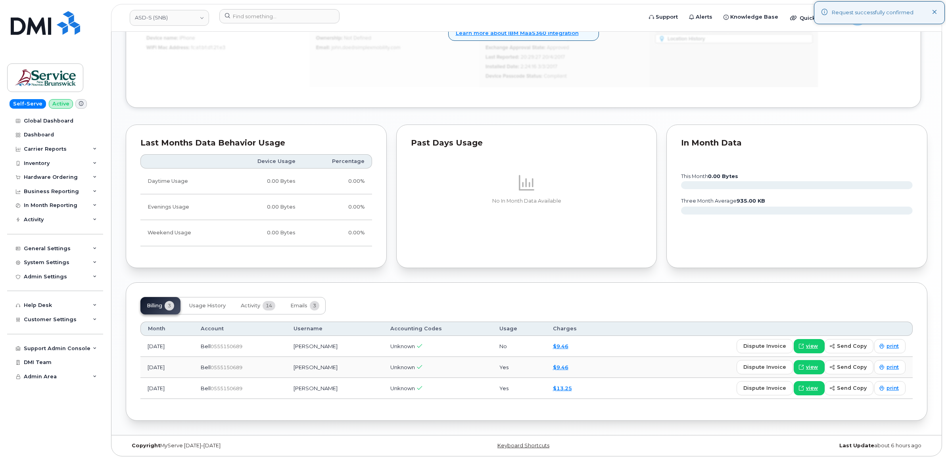
scroll to position [568, 0]
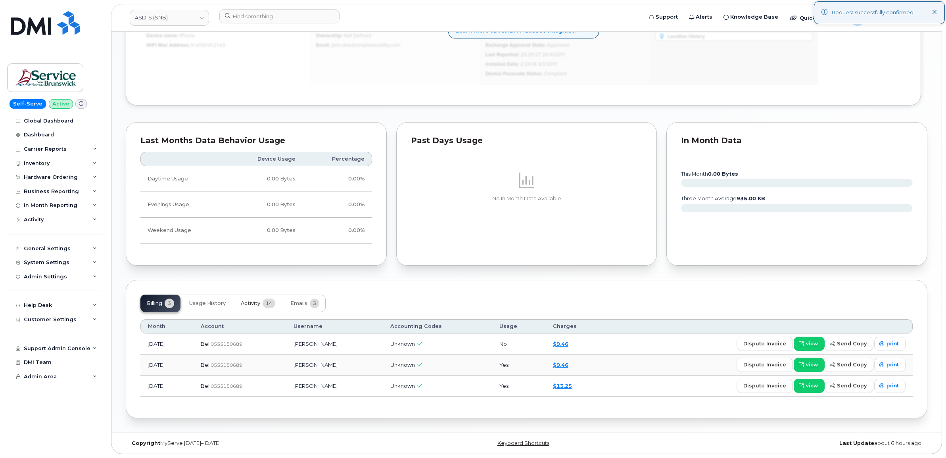
click at [254, 302] on span "Activity" at bounding box center [250, 303] width 19 height 6
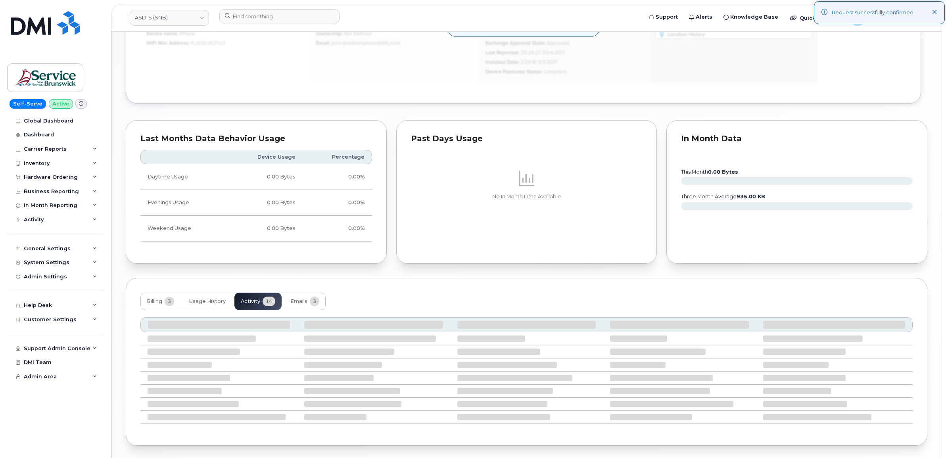
scroll to position [563, 0]
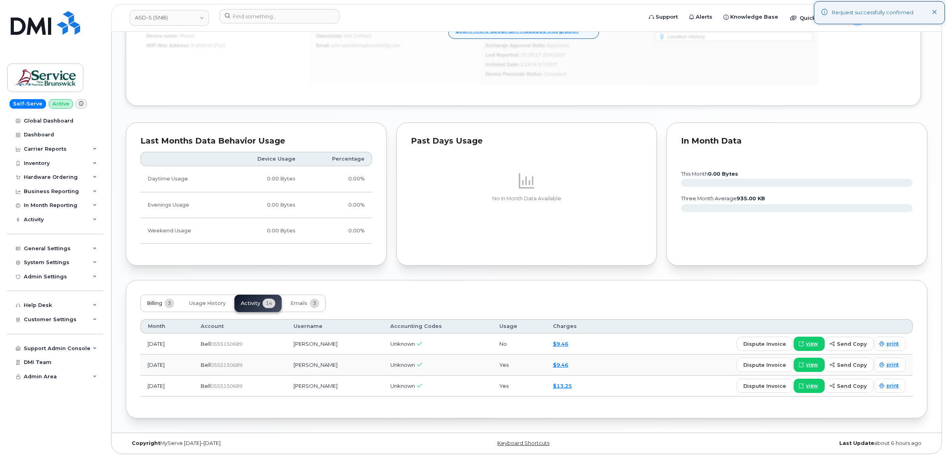
click at [154, 300] on span "Billing" at bounding box center [154, 303] width 15 height 6
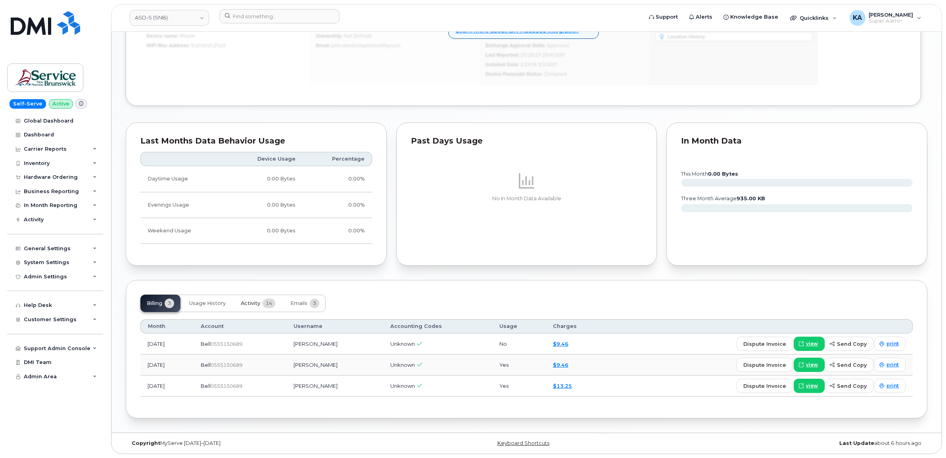
click at [254, 302] on span "Activity" at bounding box center [250, 303] width 19 height 6
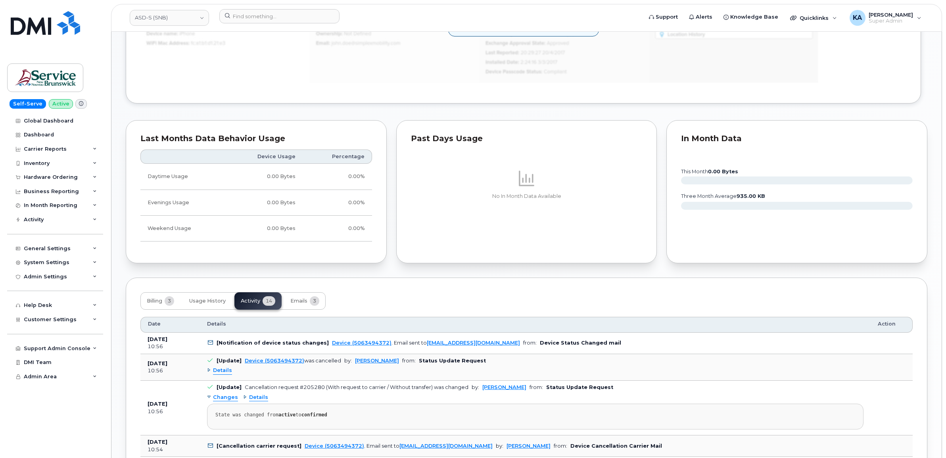
click at [223, 370] on span "Details" at bounding box center [222, 371] width 19 height 8
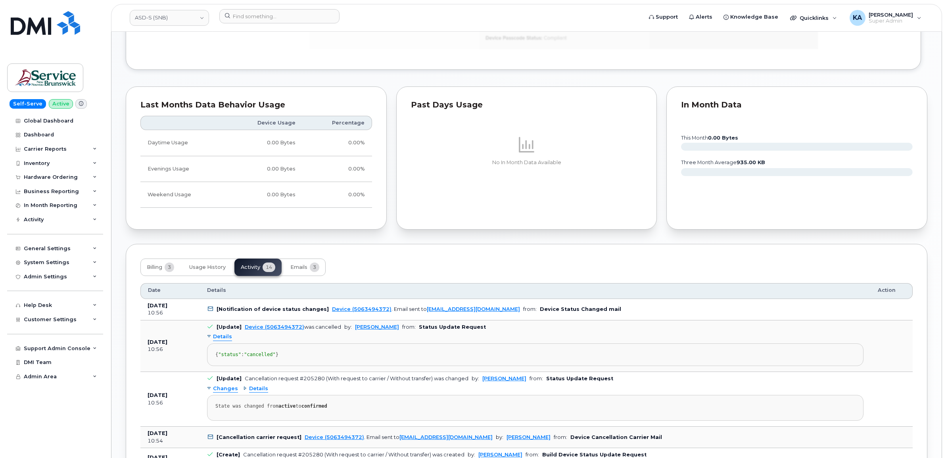
scroll to position [612, 0]
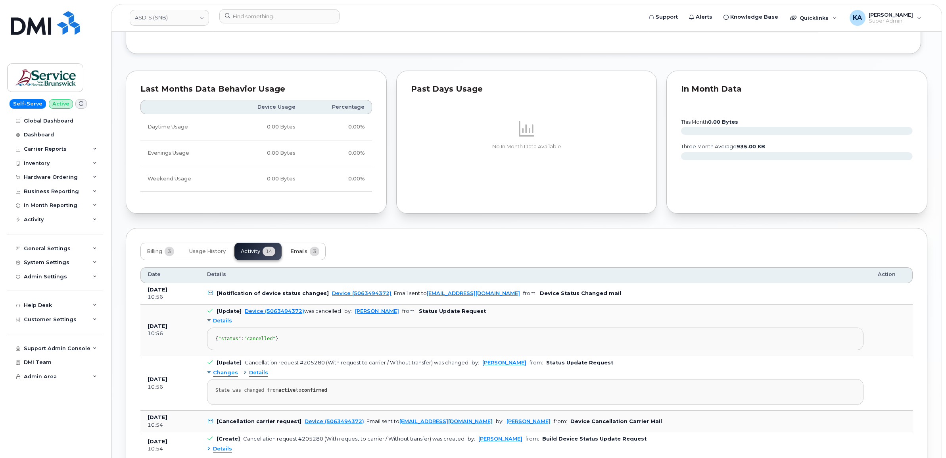
click at [303, 250] on span "Emails" at bounding box center [298, 251] width 17 height 6
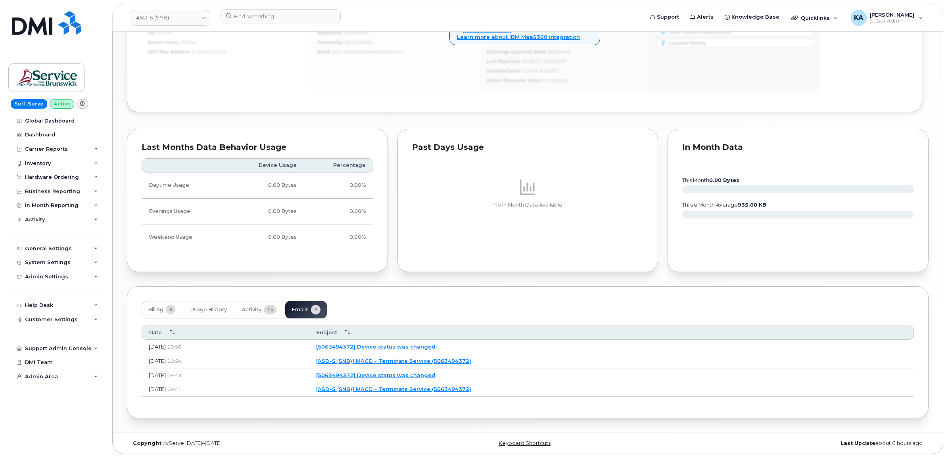
scroll to position [556, 0]
click at [433, 388] on link "[ASD-S (SNB)] MACD - Terminate Service (5063494372)" at bounding box center [392, 389] width 155 height 6
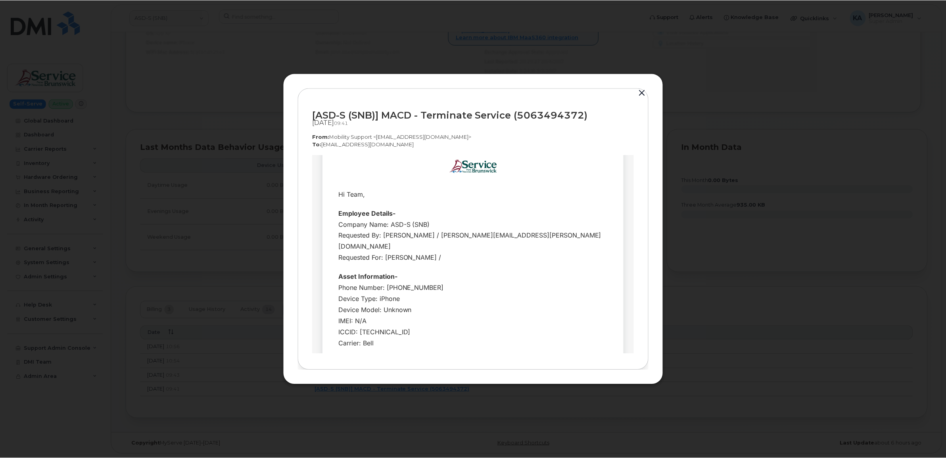
scroll to position [0, 0]
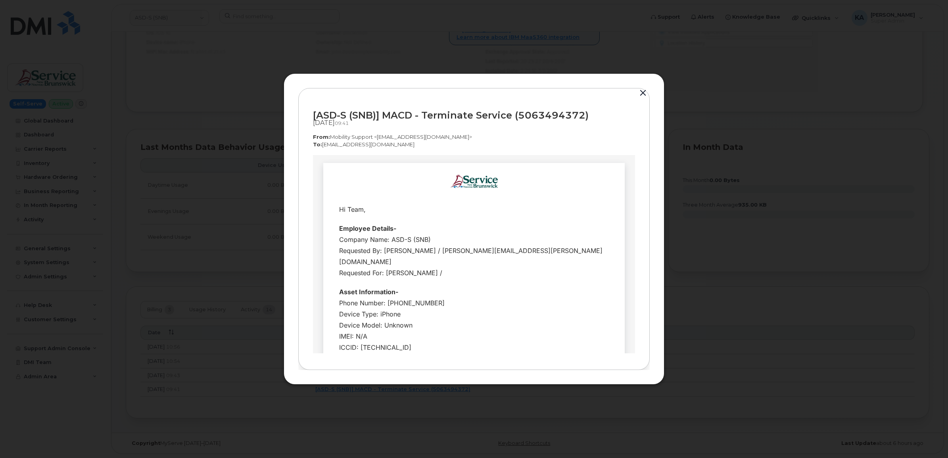
click at [643, 94] on button "button" at bounding box center [643, 93] width 12 height 11
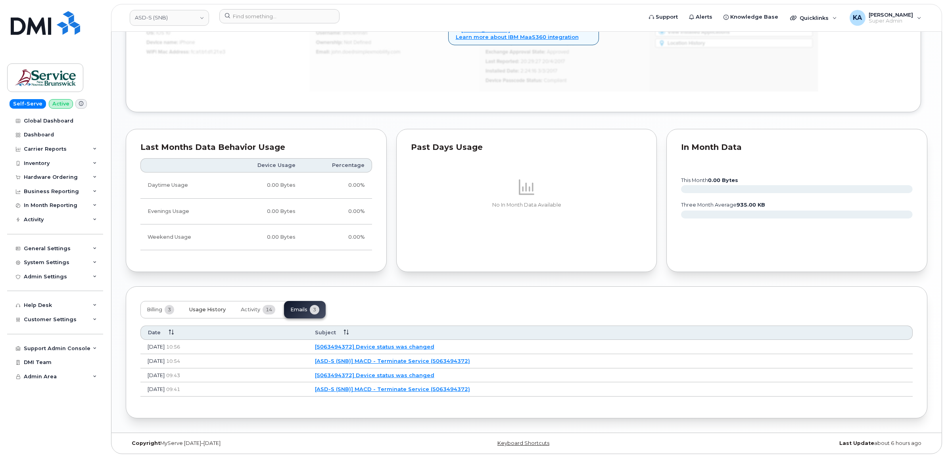
click at [203, 308] on span "Usage History" at bounding box center [207, 310] width 37 height 6
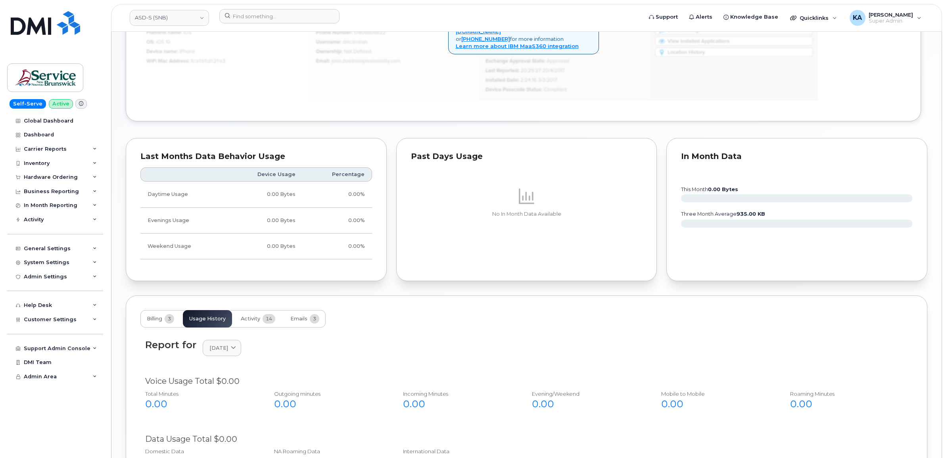
scroll to position [606, 0]
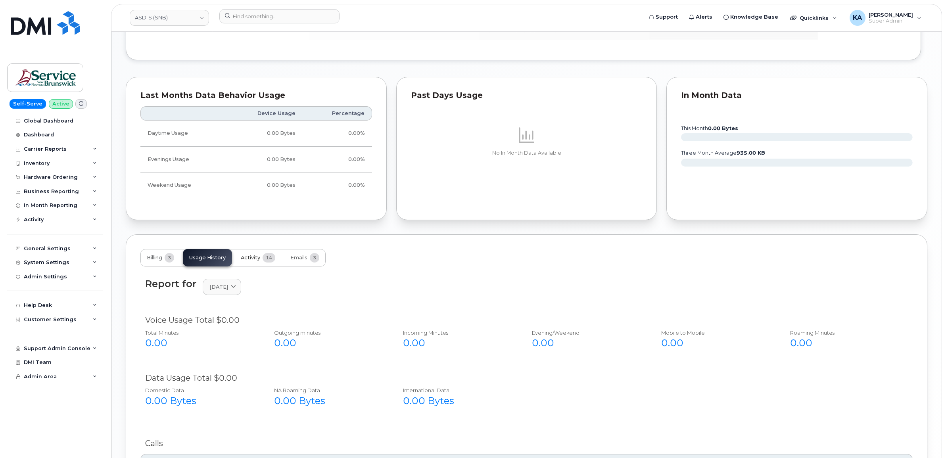
click at [252, 259] on span "Activity" at bounding box center [250, 258] width 19 height 6
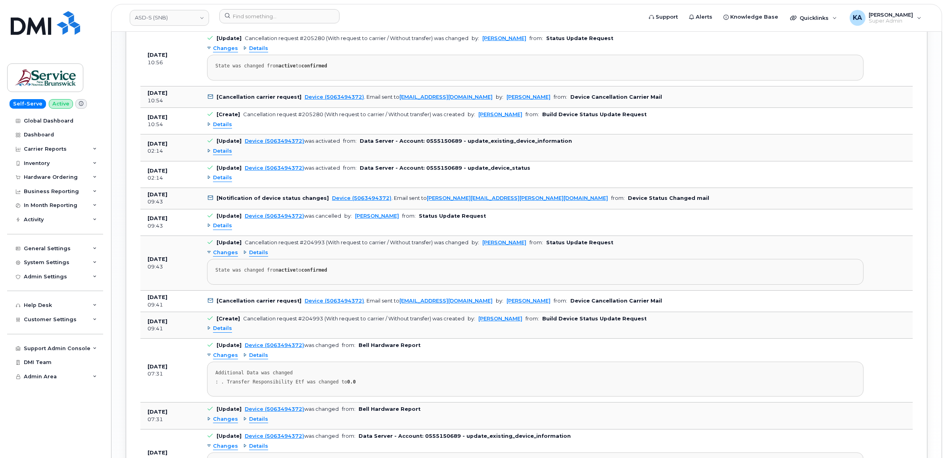
scroll to position [953, 0]
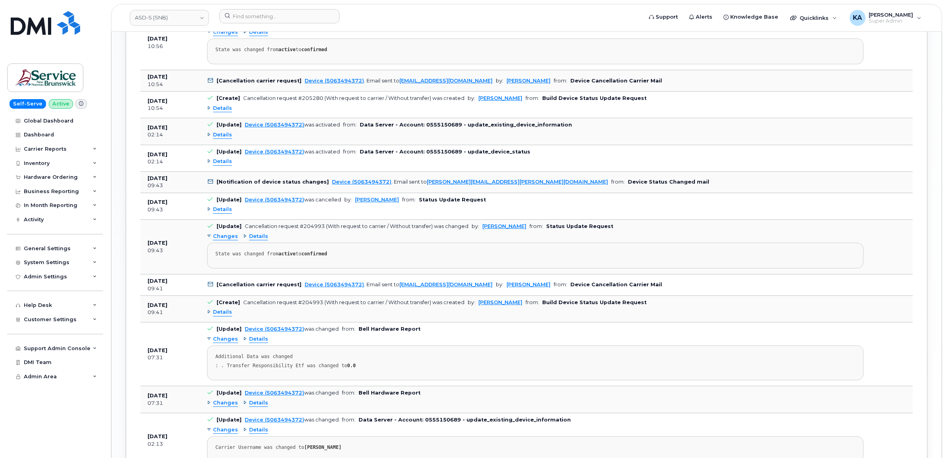
click at [217, 214] on span "Details" at bounding box center [222, 210] width 19 height 8
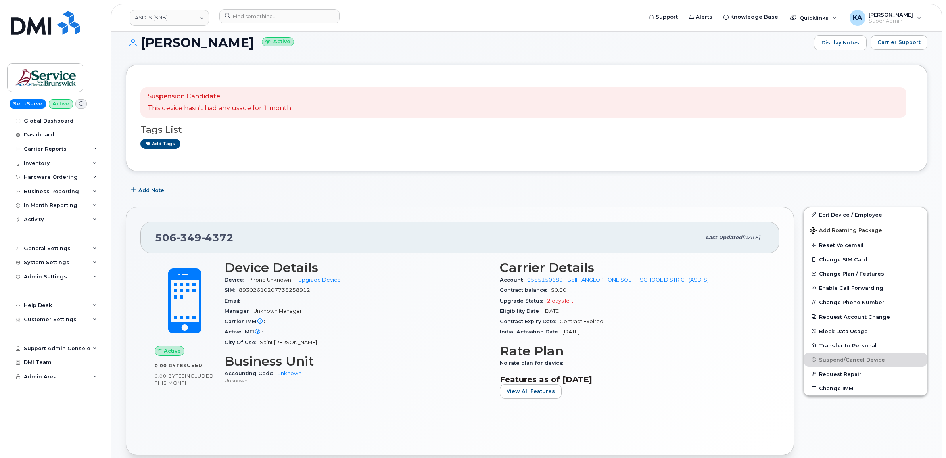
scroll to position [0, 0]
